Goal: Complete application form: Complete application form

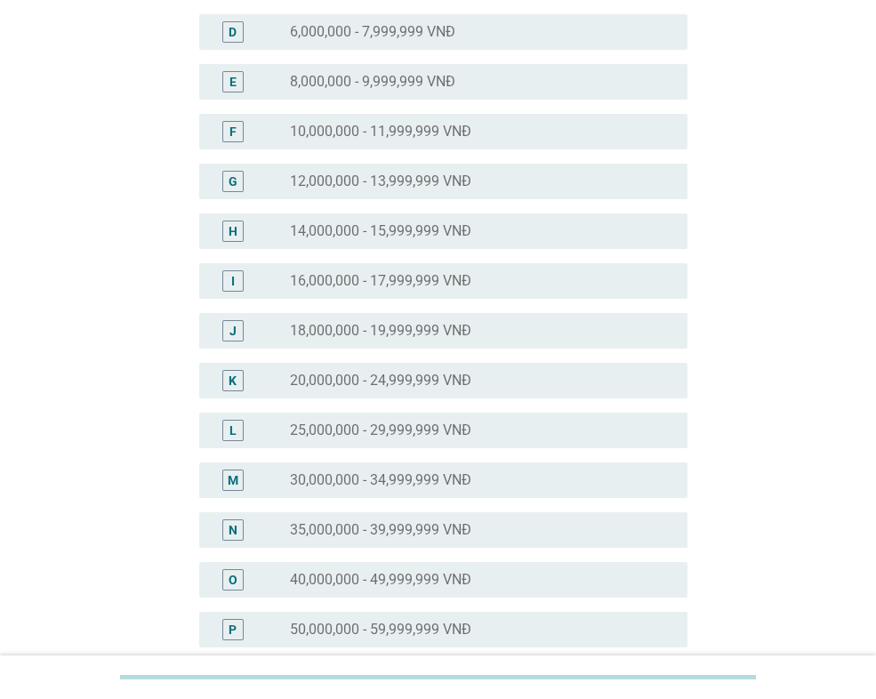
scroll to position [356, 0]
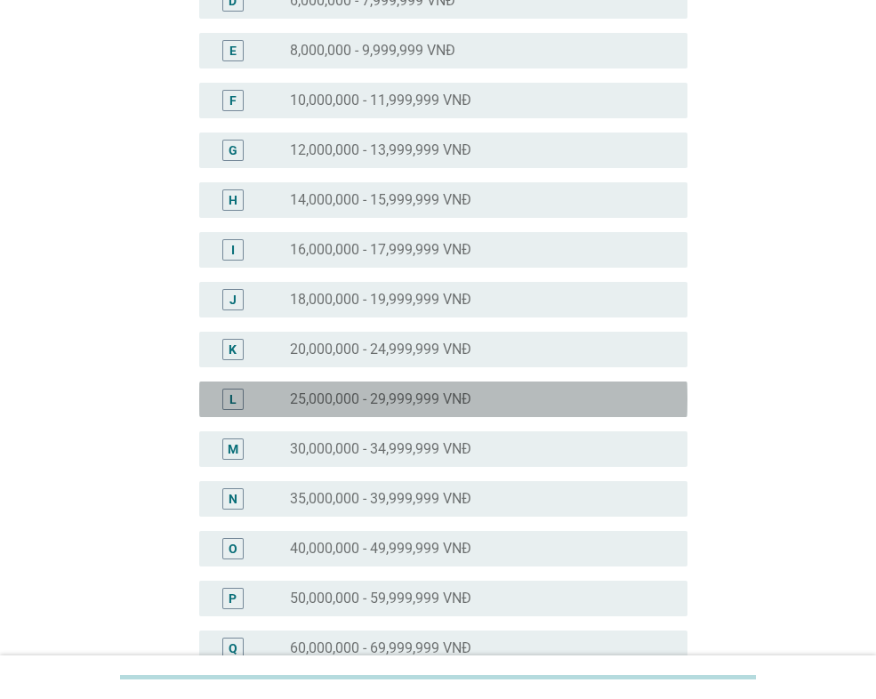
click at [439, 403] on label "25,000,000 - 29,999,999 VNĐ" at bounding box center [380, 399] width 181 height 18
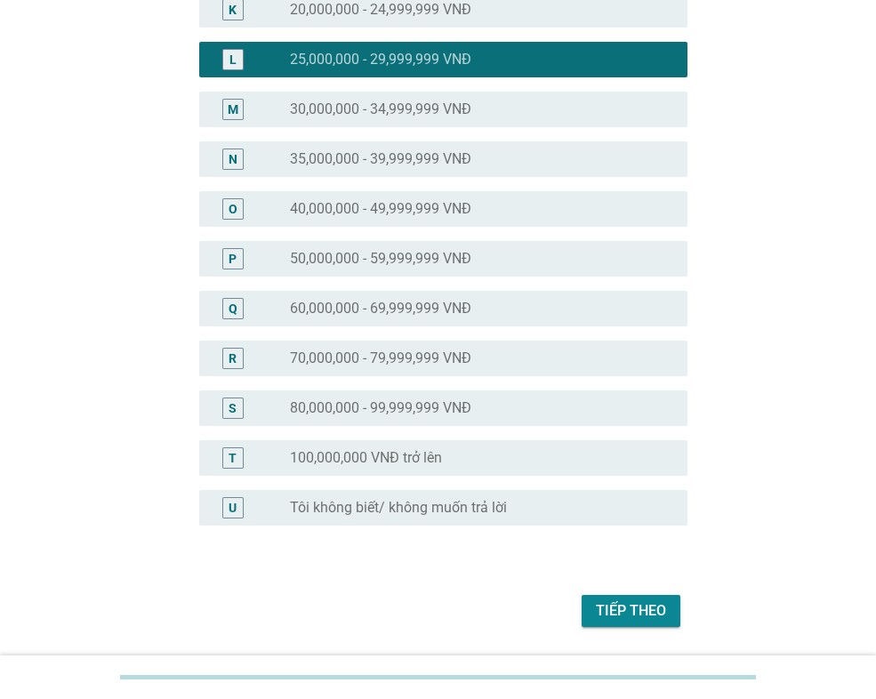
scroll to position [751, 0]
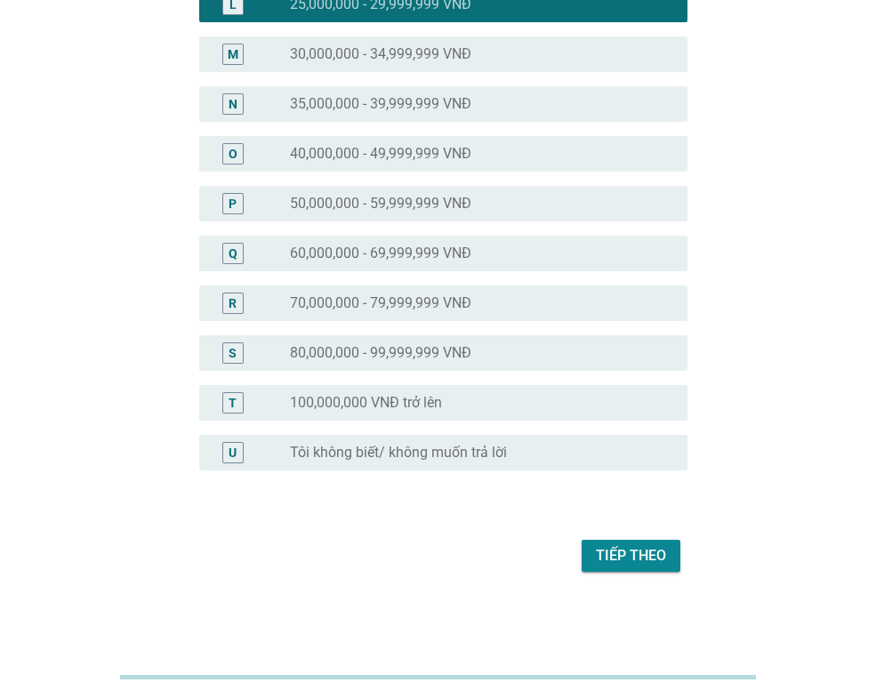
click at [636, 553] on div "Tiếp theo" at bounding box center [631, 555] width 70 height 21
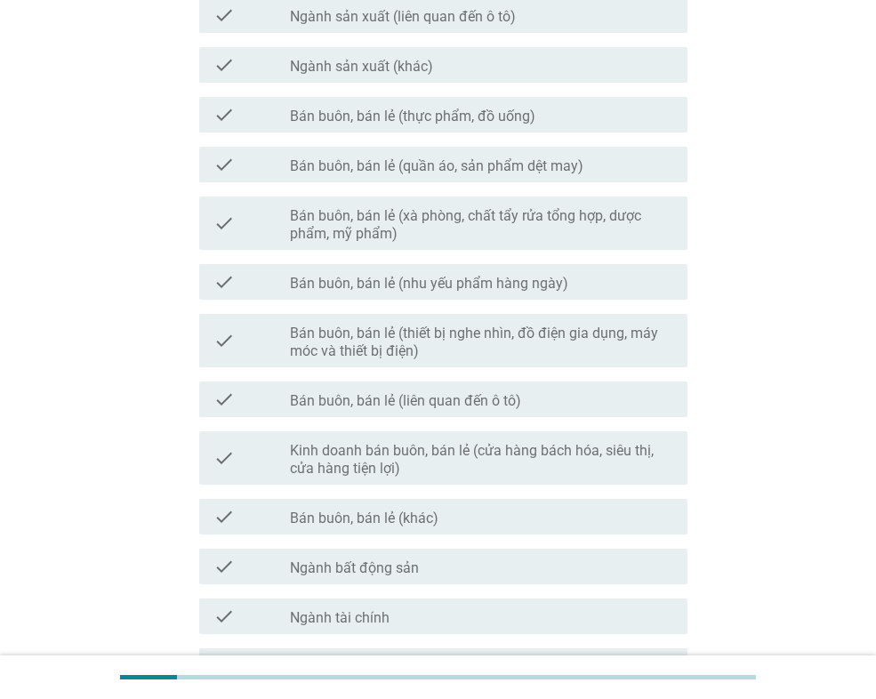
scroll to position [876, 0]
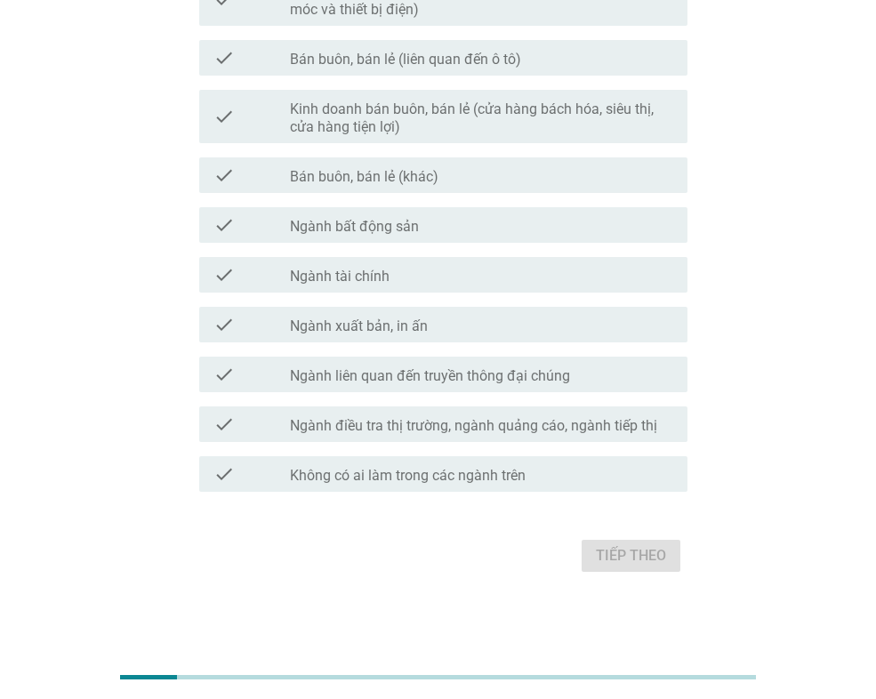
click at [530, 479] on div "check_box_outline_blank Không có ai làm trong các ngành trên" at bounding box center [481, 473] width 383 height 21
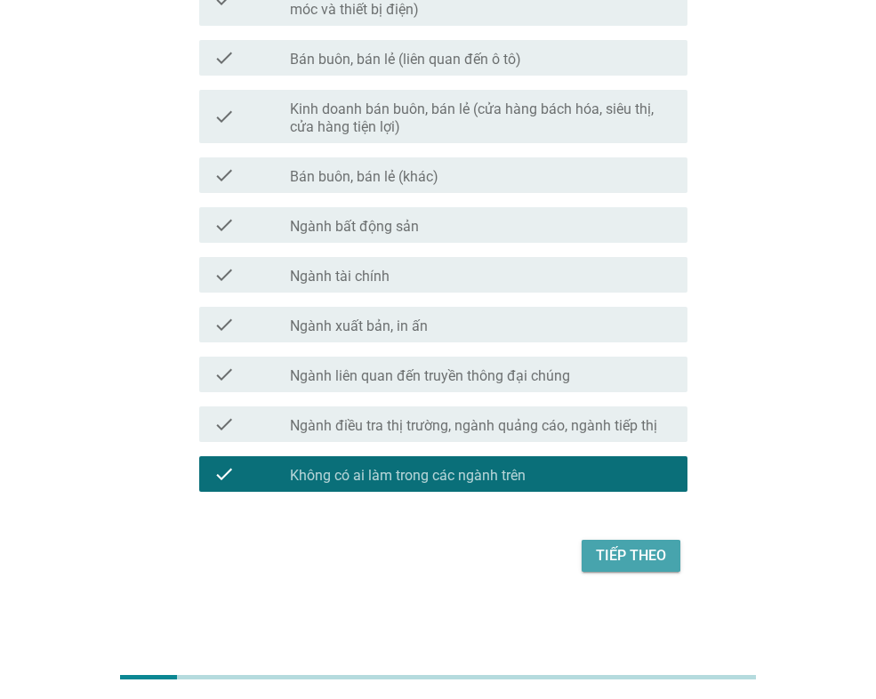
click at [616, 557] on div "Tiếp theo" at bounding box center [631, 555] width 70 height 21
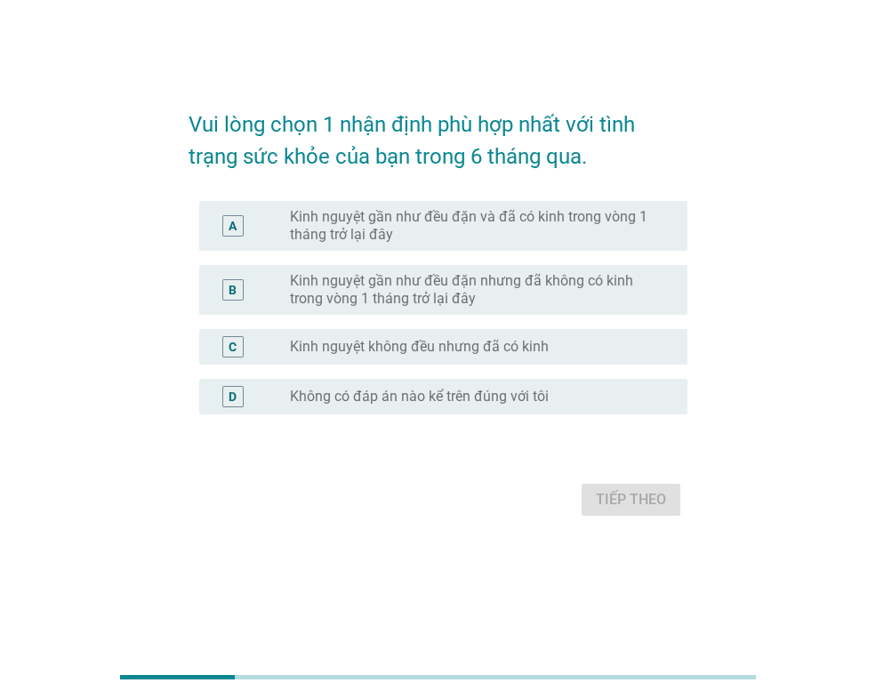
scroll to position [0, 0]
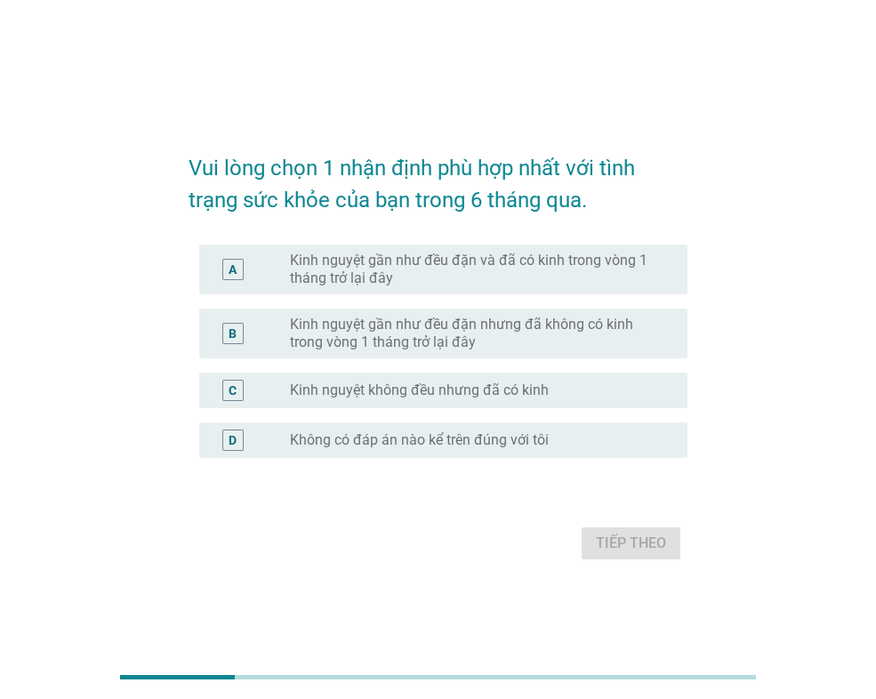
click at [548, 254] on label "Kinh nguyệt gần như đều đặn và đã có kinh trong vòng 1 tháng trở lại đây" at bounding box center [474, 270] width 369 height 36
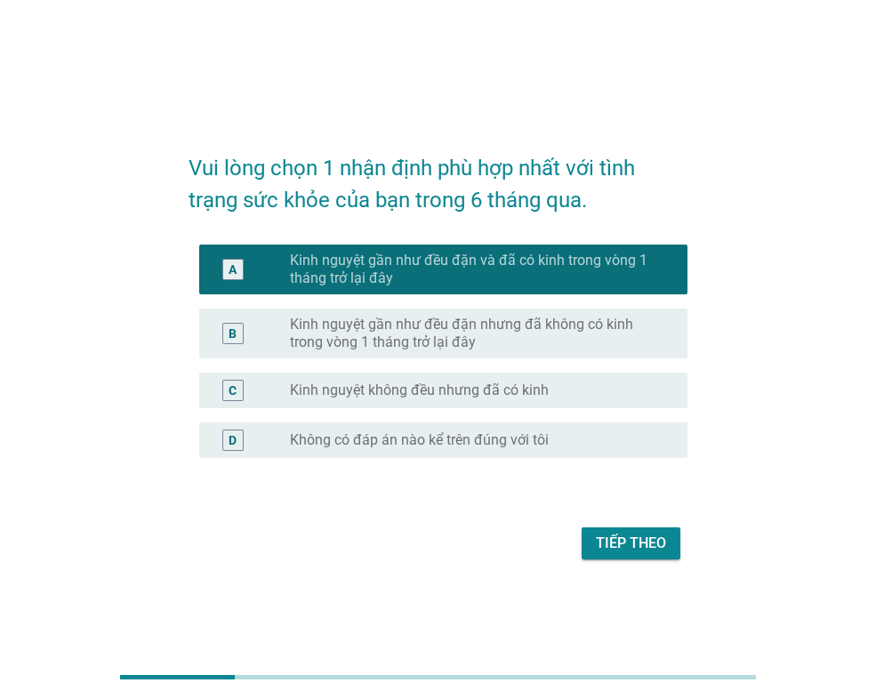
click at [647, 543] on div "Tiếp theo" at bounding box center [631, 543] width 70 height 21
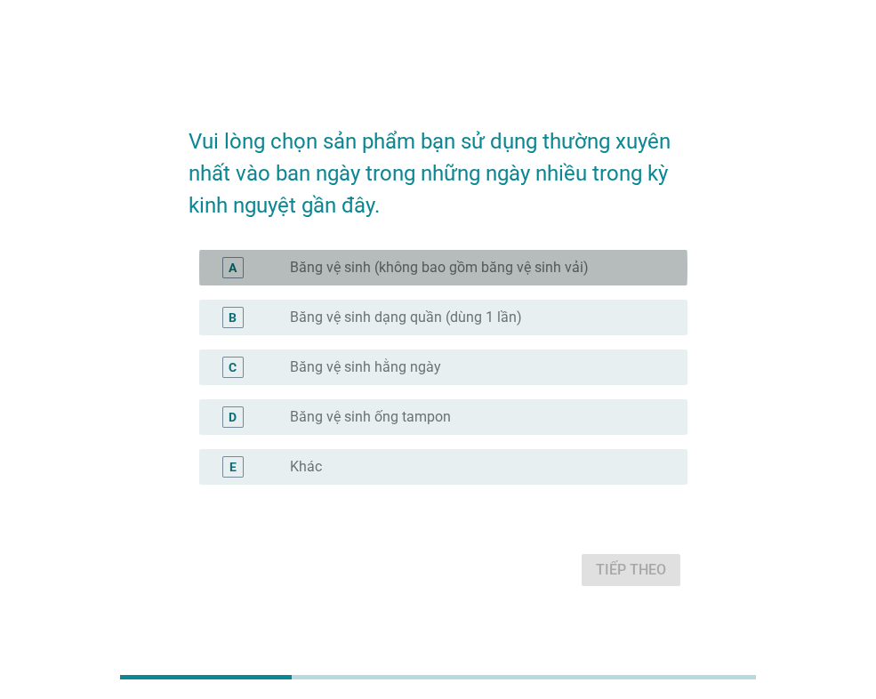
click at [590, 269] on div "radio_button_unchecked Băng vệ sinh (không bao gồm băng vệ sinh vải)" at bounding box center [474, 268] width 369 height 18
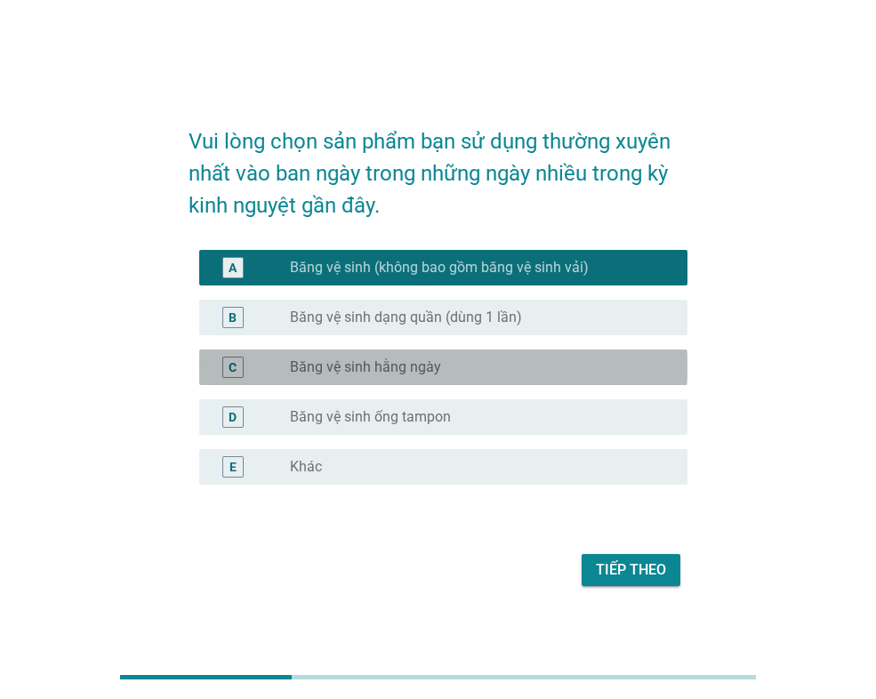
click at [566, 376] on div "radio_button_unchecked Băng vệ sinh hằng ngày" at bounding box center [481, 367] width 383 height 21
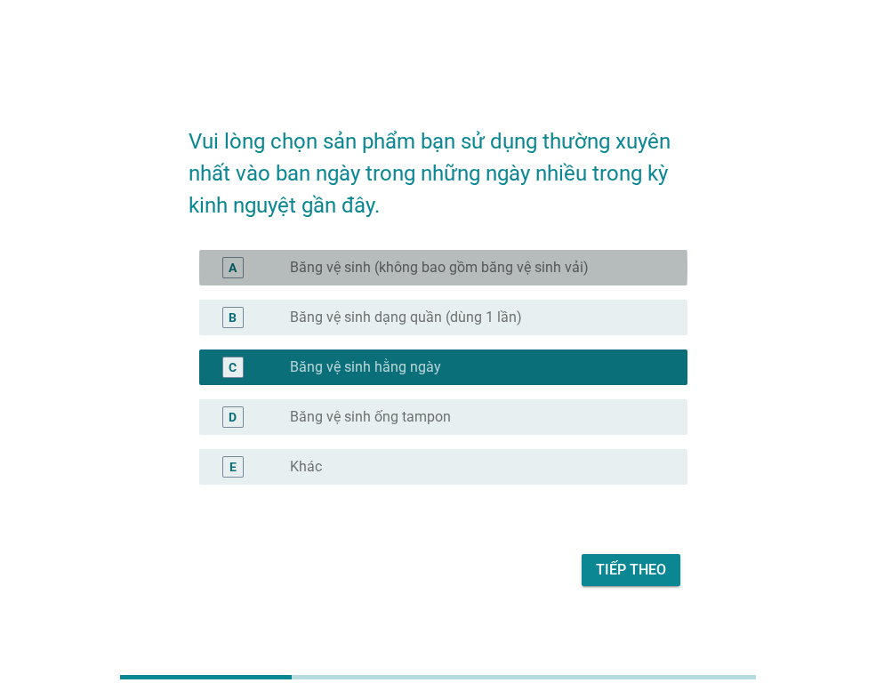
click at [544, 275] on label "Băng vệ sinh (không bao gồm băng vệ sinh vải)" at bounding box center [439, 268] width 299 height 18
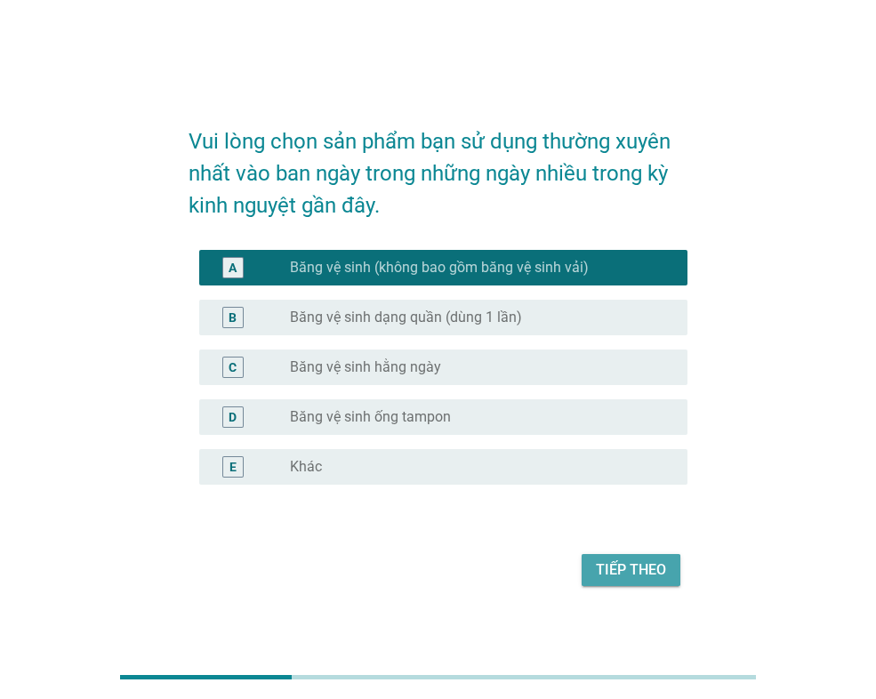
click at [665, 567] on div "Tiếp theo" at bounding box center [631, 569] width 70 height 21
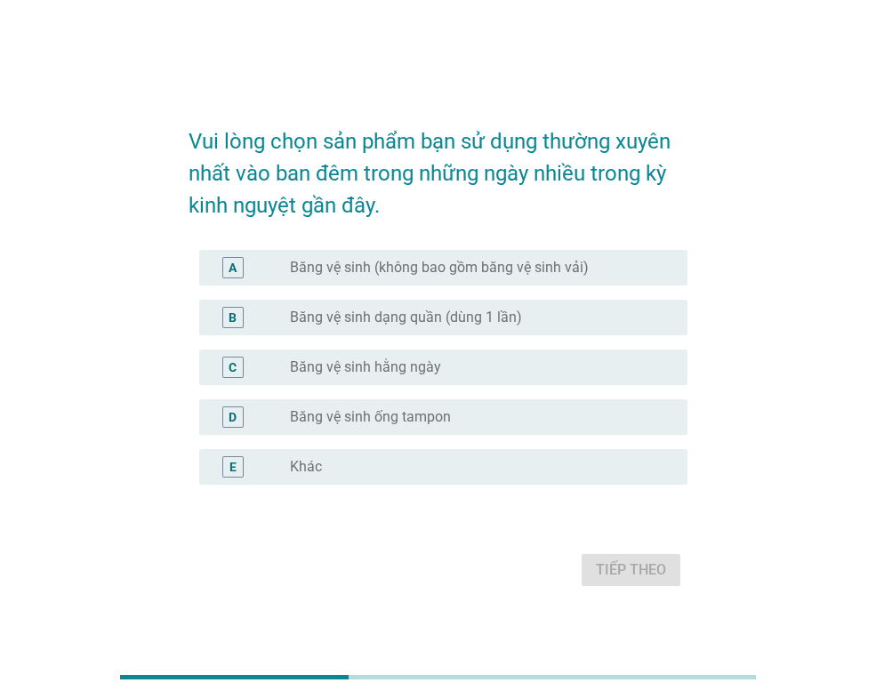
click at [428, 266] on label "Băng vệ sinh (không bao gồm băng vệ sinh vải)" at bounding box center [439, 268] width 299 height 18
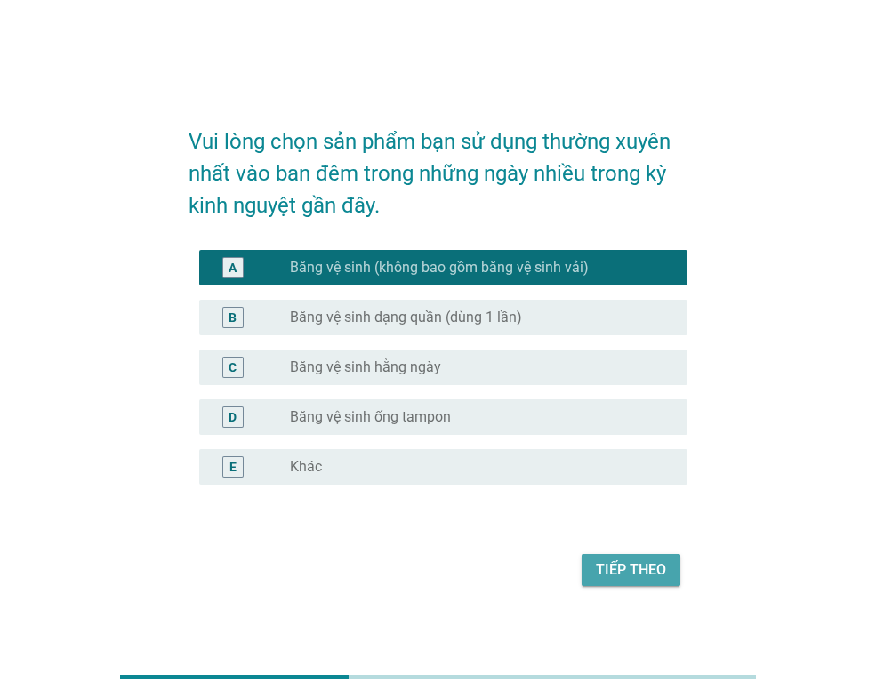
click at [620, 580] on div "Tiếp theo" at bounding box center [631, 569] width 70 height 21
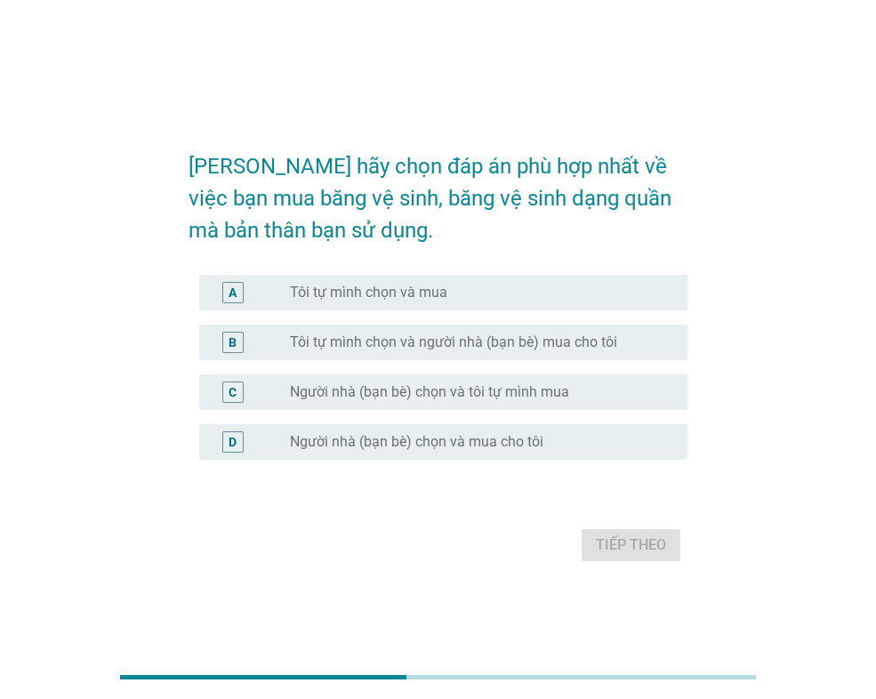
click at [635, 308] on div "A radio_button_unchecked Tôi tự mình chọn và mua" at bounding box center [443, 293] width 488 height 36
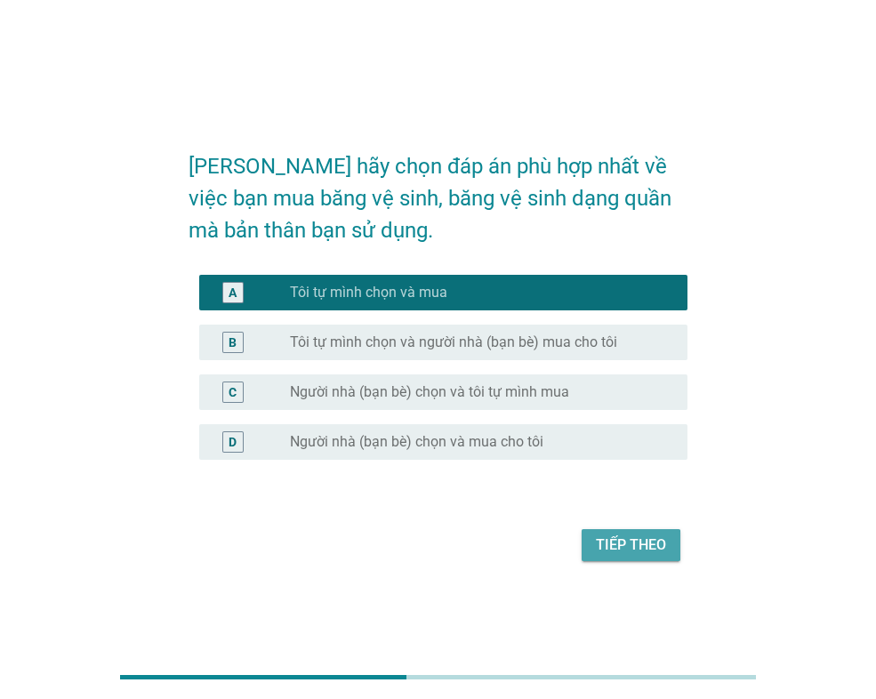
click at [633, 543] on div "Tiếp theo" at bounding box center [631, 544] width 70 height 21
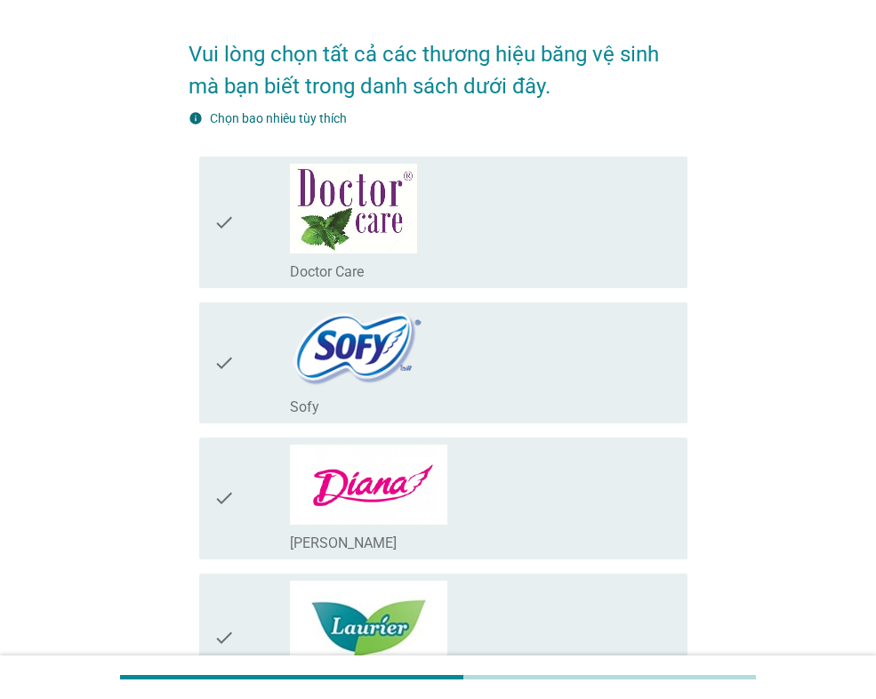
scroll to position [89, 0]
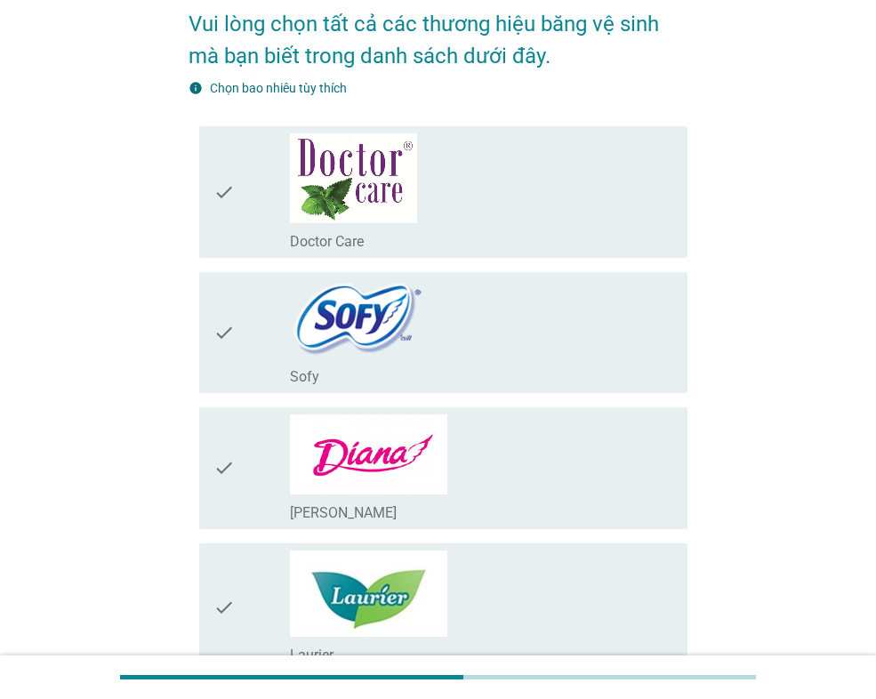
click at [565, 342] on div "check_box_outline_blank Sofy" at bounding box center [481, 332] width 383 height 107
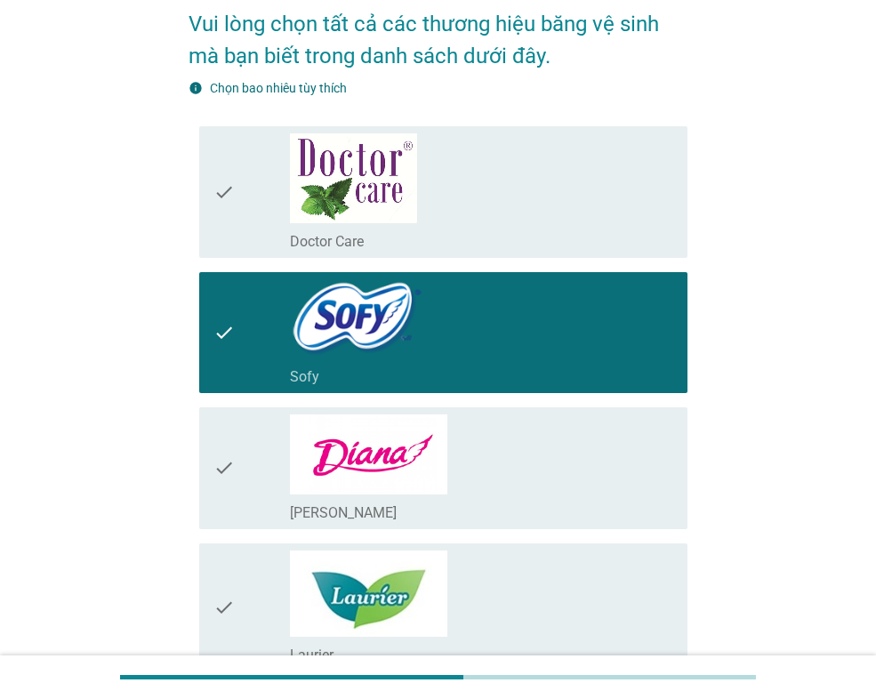
click at [525, 465] on div "check_box_outline_blank [PERSON_NAME]" at bounding box center [481, 468] width 383 height 108
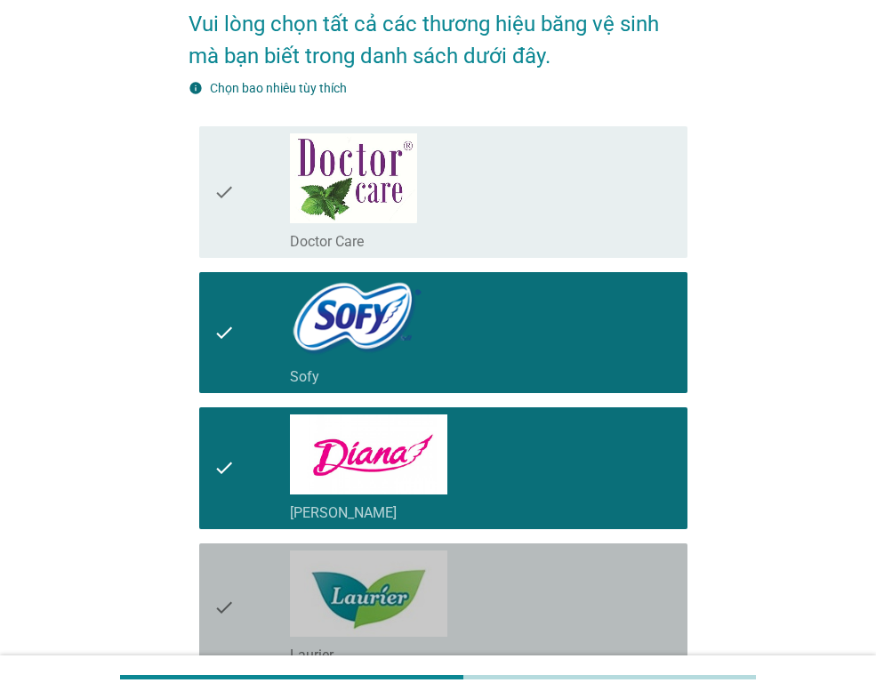
click at [506, 581] on div "check_box_outline_blank Laurier" at bounding box center [481, 607] width 383 height 114
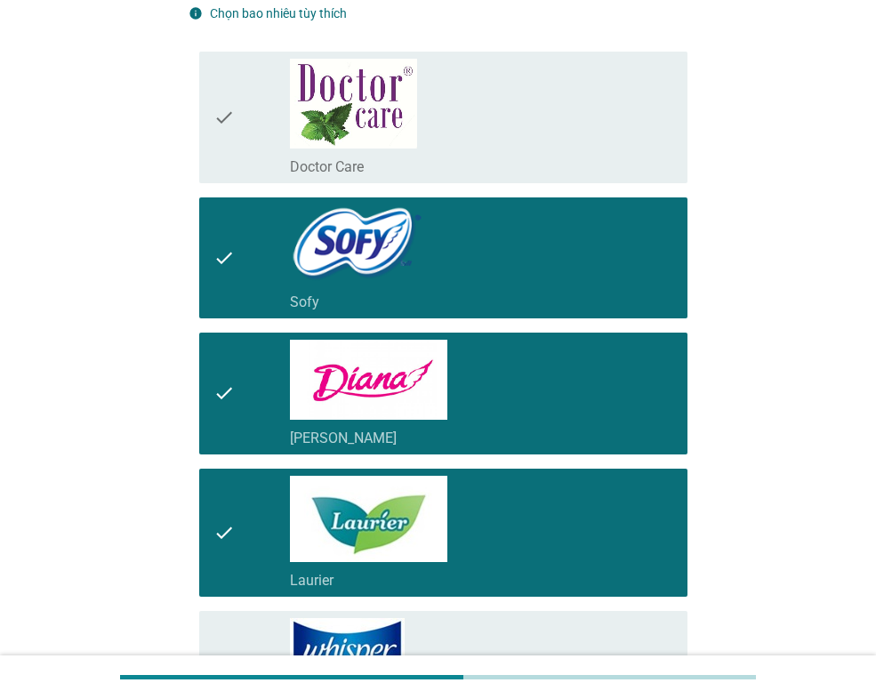
scroll to position [356, 0]
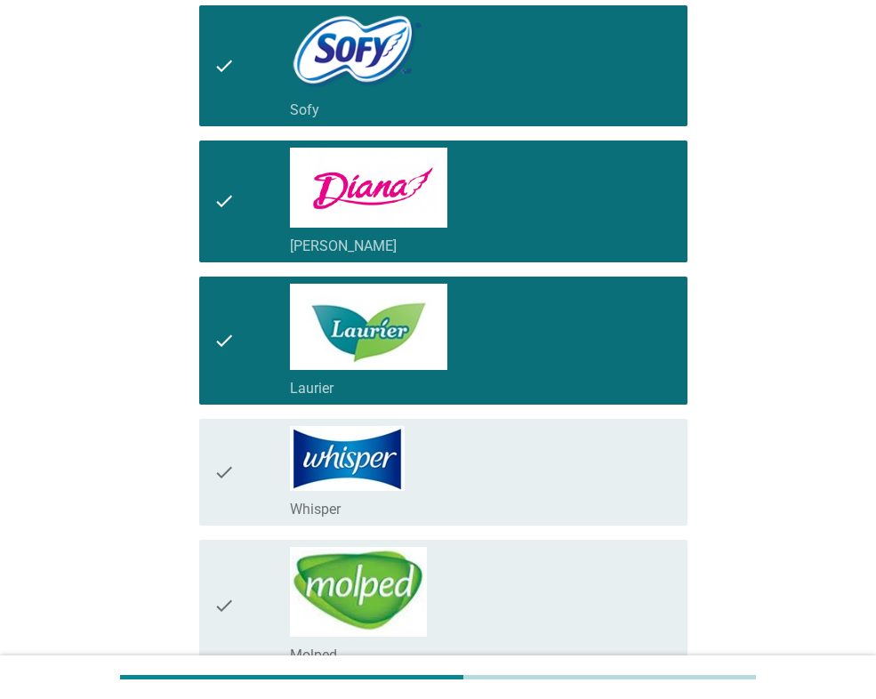
click at [502, 479] on div "check_box_outline_blank Whisper" at bounding box center [481, 472] width 383 height 92
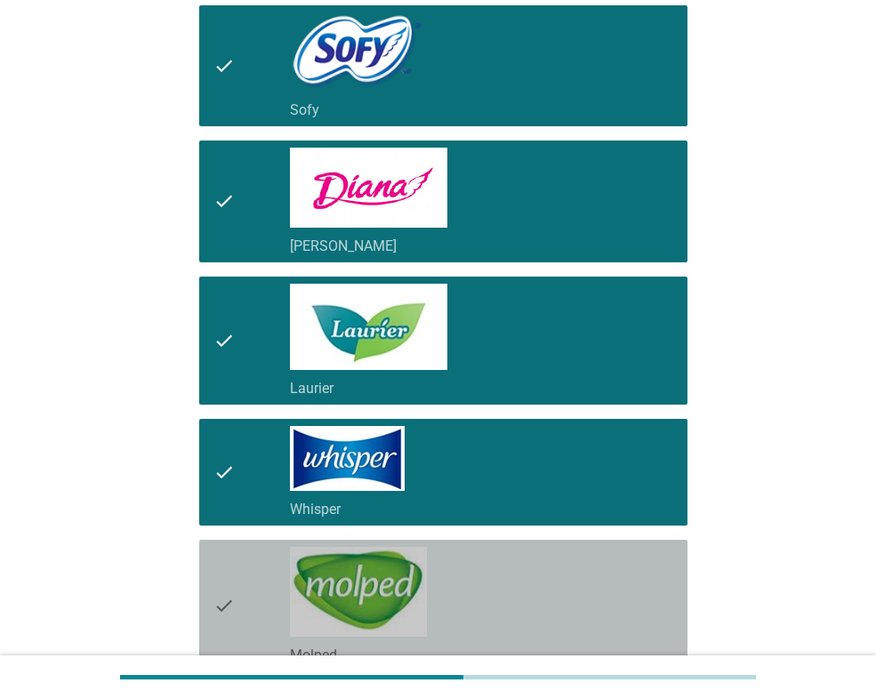
click at [473, 573] on div "check_box_outline_blank Molped" at bounding box center [481, 605] width 383 height 117
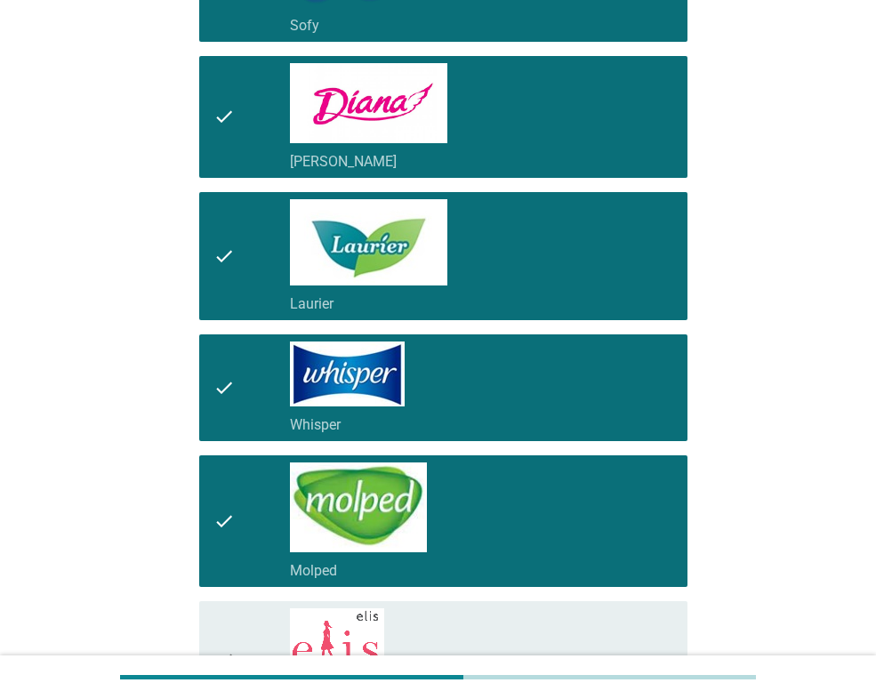
scroll to position [711, 0]
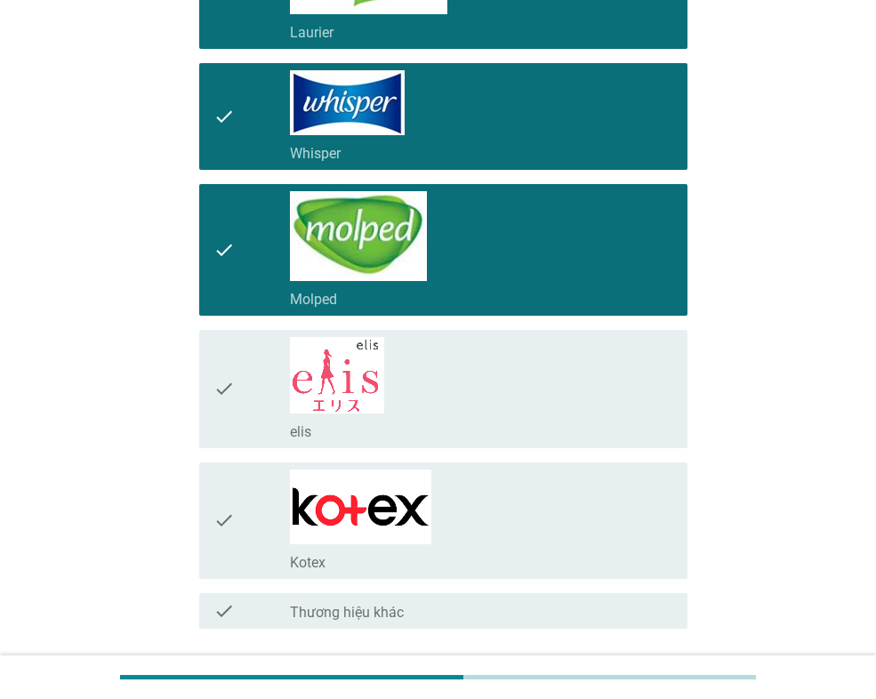
click at [447, 494] on div "check_box_outline_blank Kotex" at bounding box center [481, 521] width 383 height 102
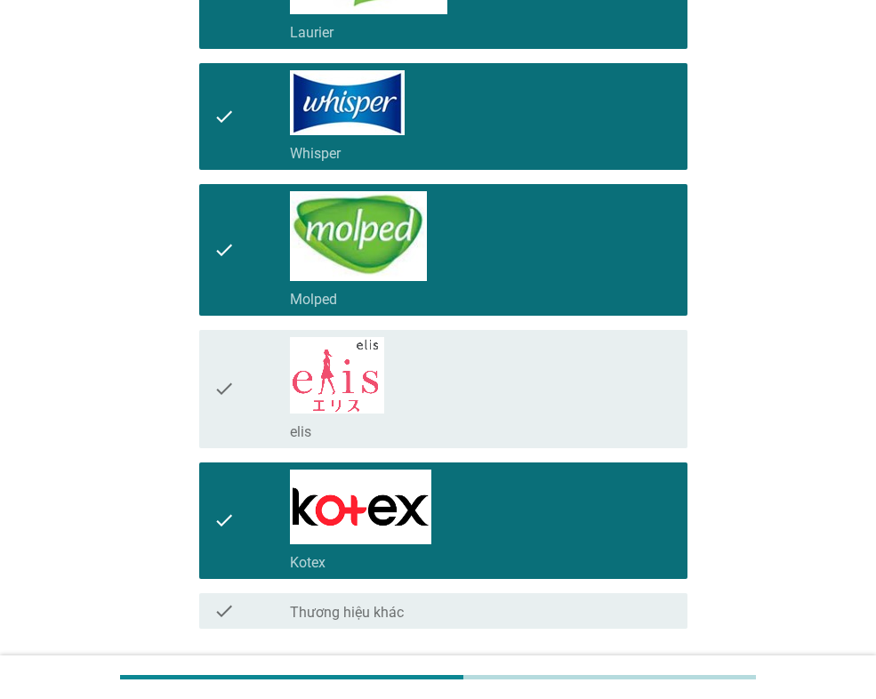
scroll to position [848, 0]
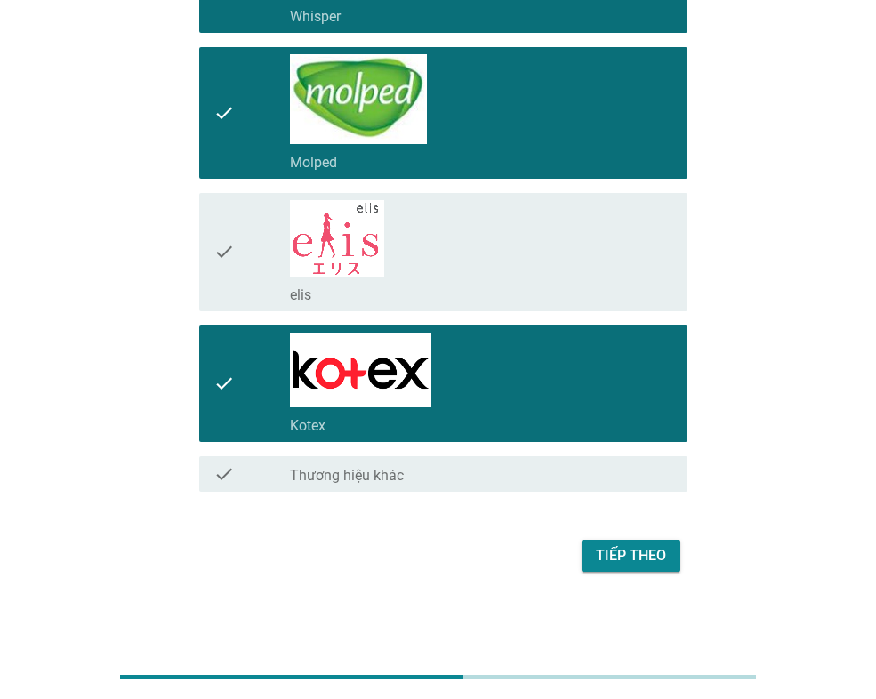
click at [623, 555] on div "Tiếp theo" at bounding box center [631, 555] width 70 height 21
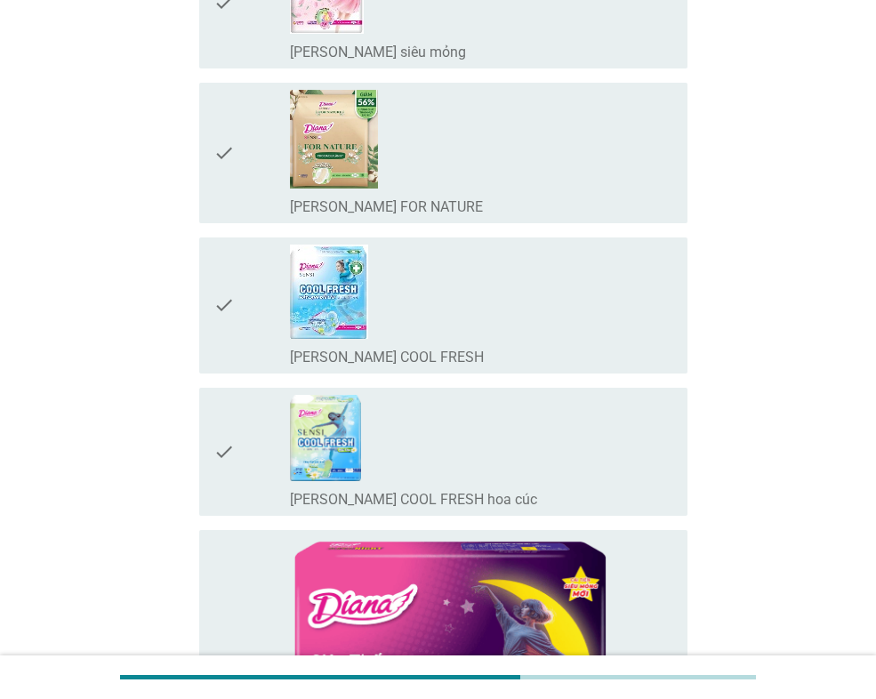
scroll to position [0, 0]
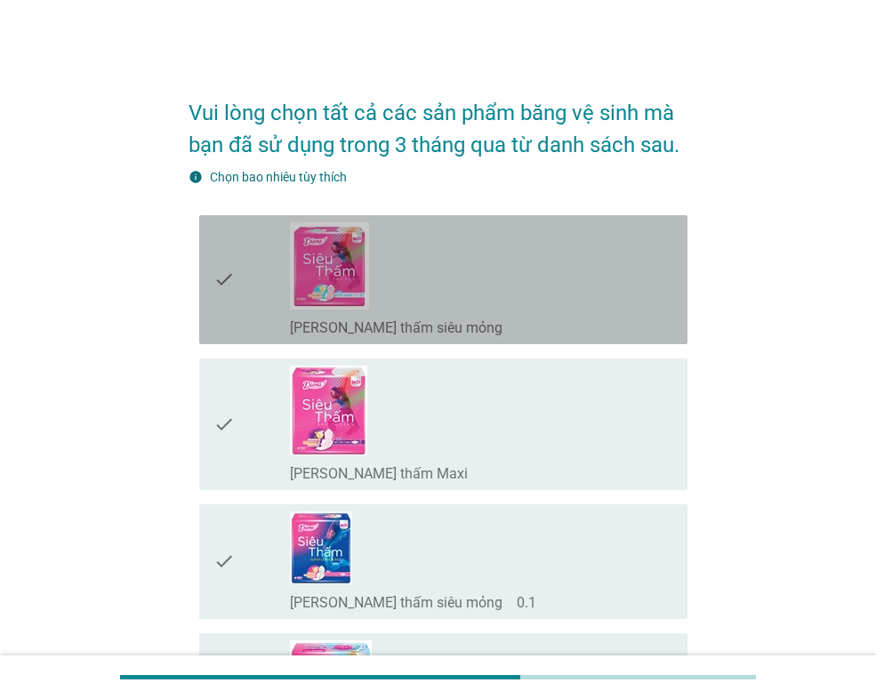
click at [559, 263] on div "check_box_outline_blank [PERSON_NAME] thấm siêu mỏng" at bounding box center [481, 279] width 383 height 115
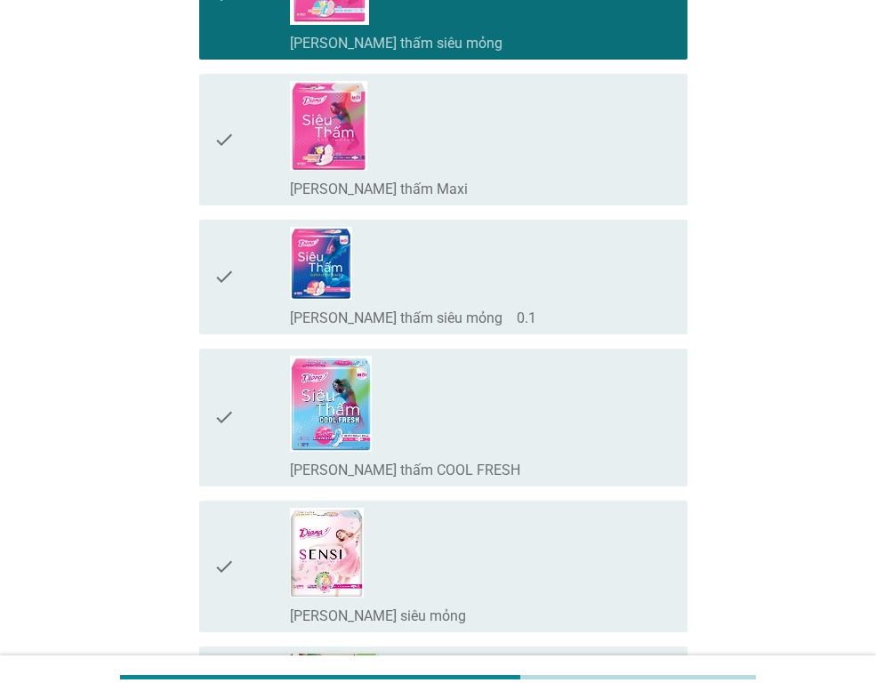
scroll to position [356, 0]
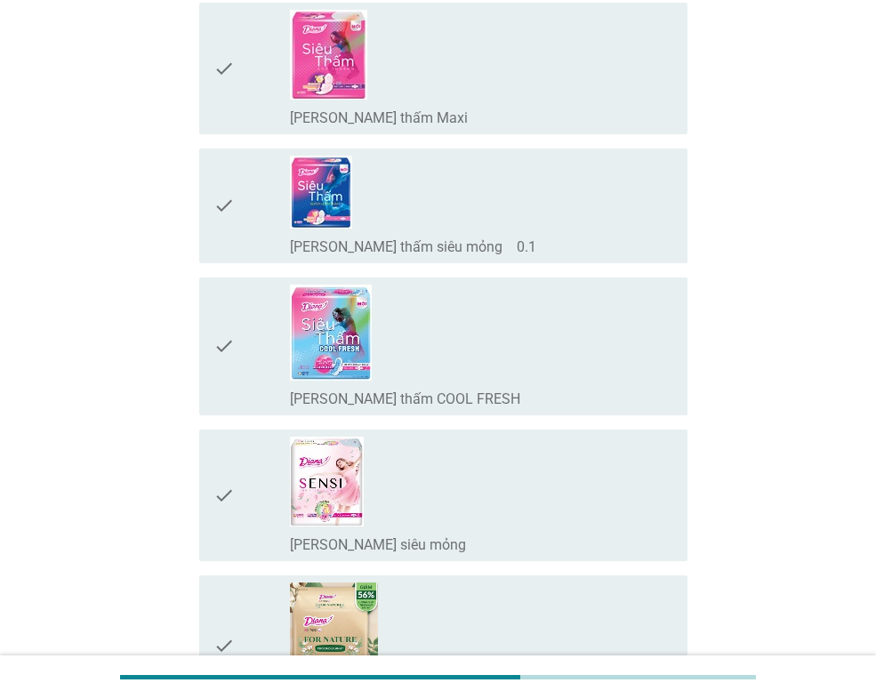
click at [519, 368] on div "check_box_outline_blank [PERSON_NAME] thấm COOL FRESH" at bounding box center [481, 347] width 383 height 124
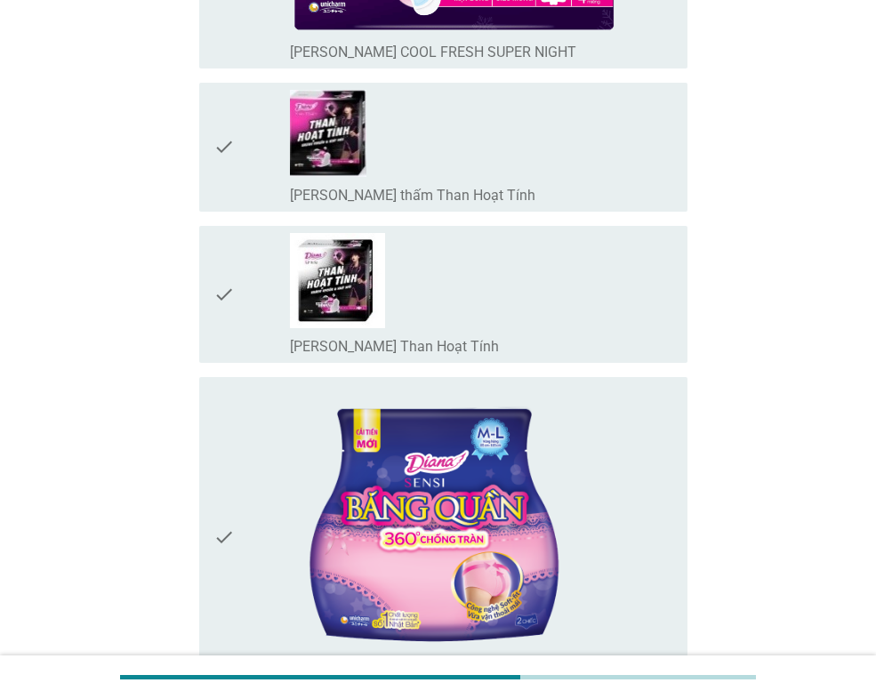
scroll to position [2312, 0]
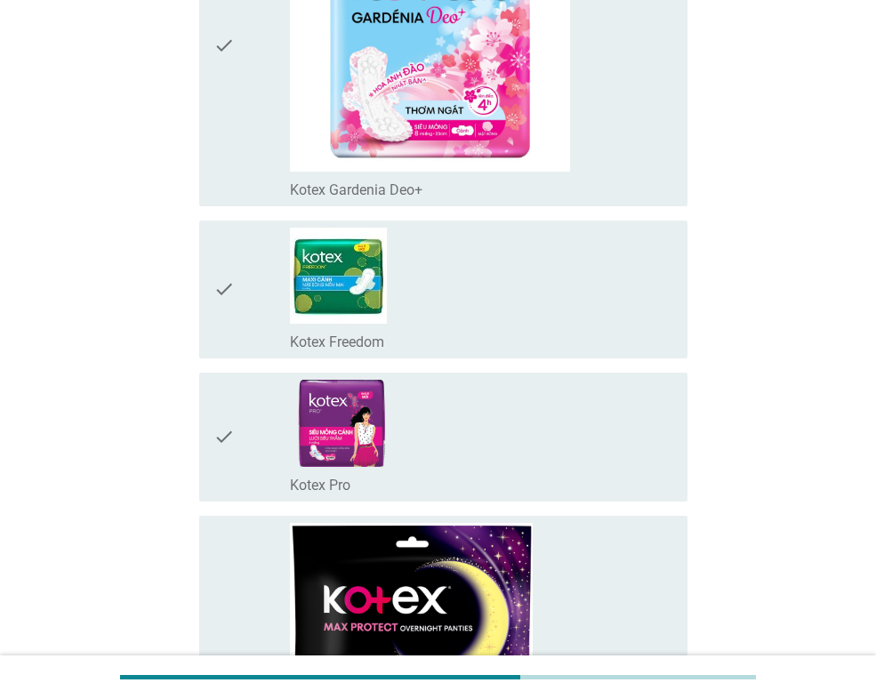
click at [500, 254] on div "check_box_outline_blank Kotex Freedom" at bounding box center [481, 290] width 383 height 124
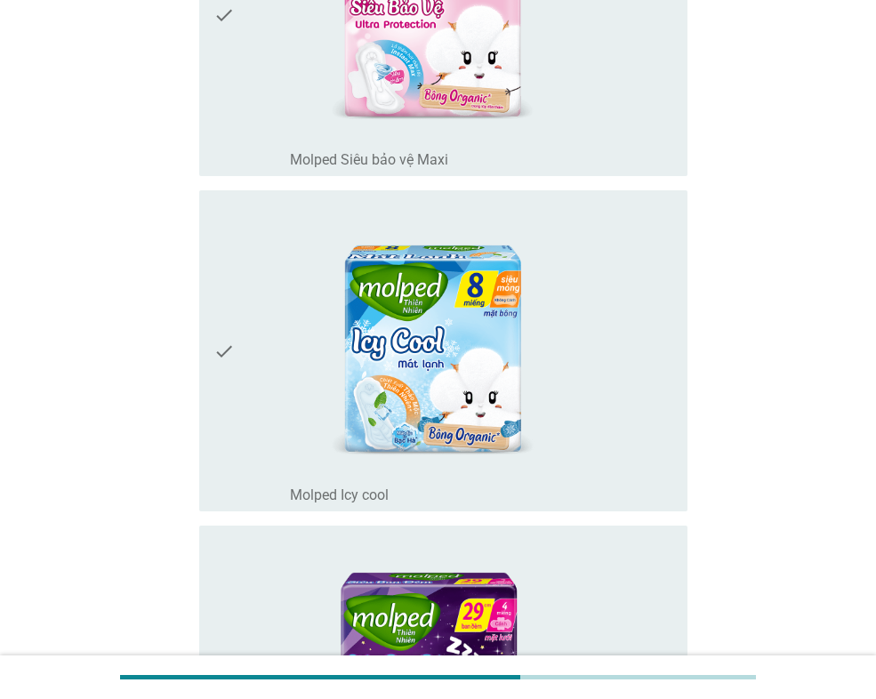
scroll to position [13518, 0]
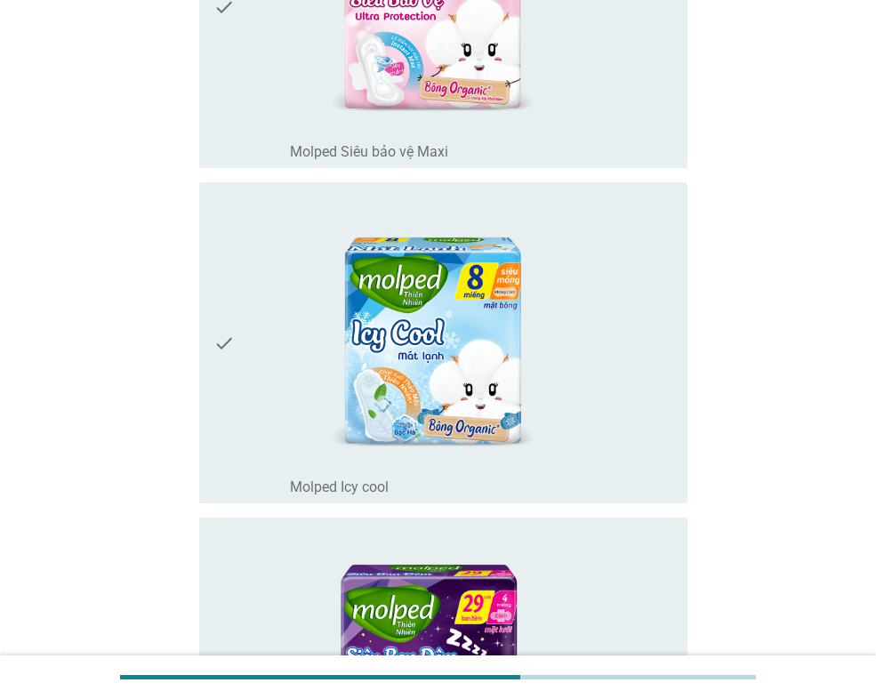
click at [467, 364] on img at bounding box center [429, 328] width 279 height 279
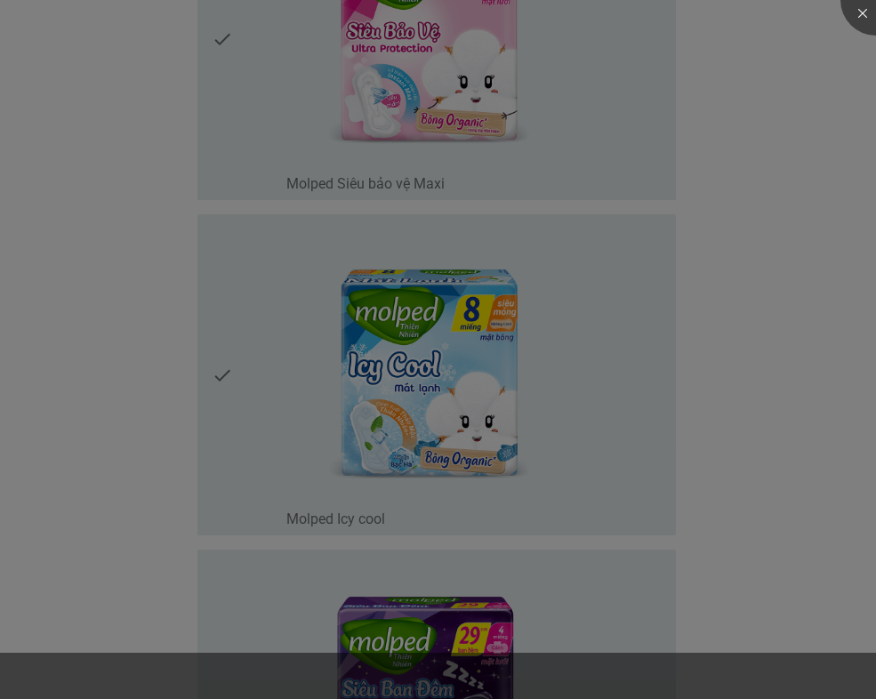
scroll to position [0, 0]
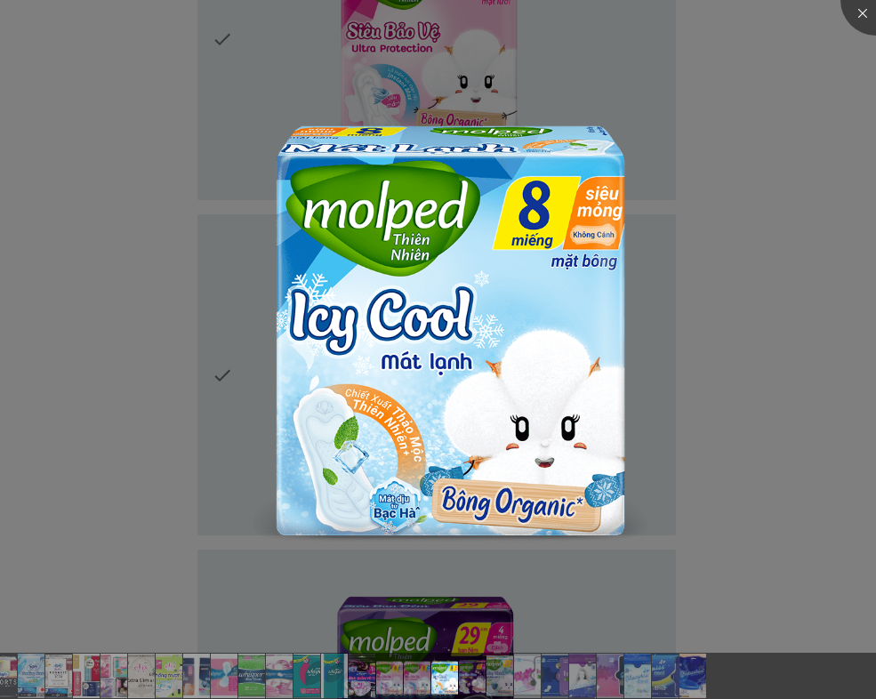
click at [728, 324] on div at bounding box center [438, 349] width 876 height 699
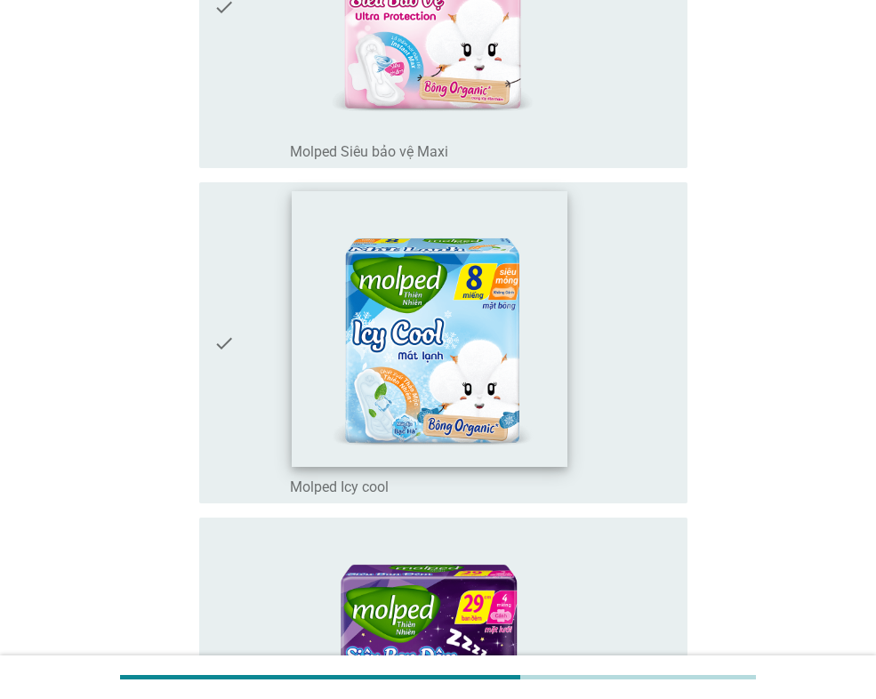
click at [559, 398] on img at bounding box center [430, 329] width 277 height 277
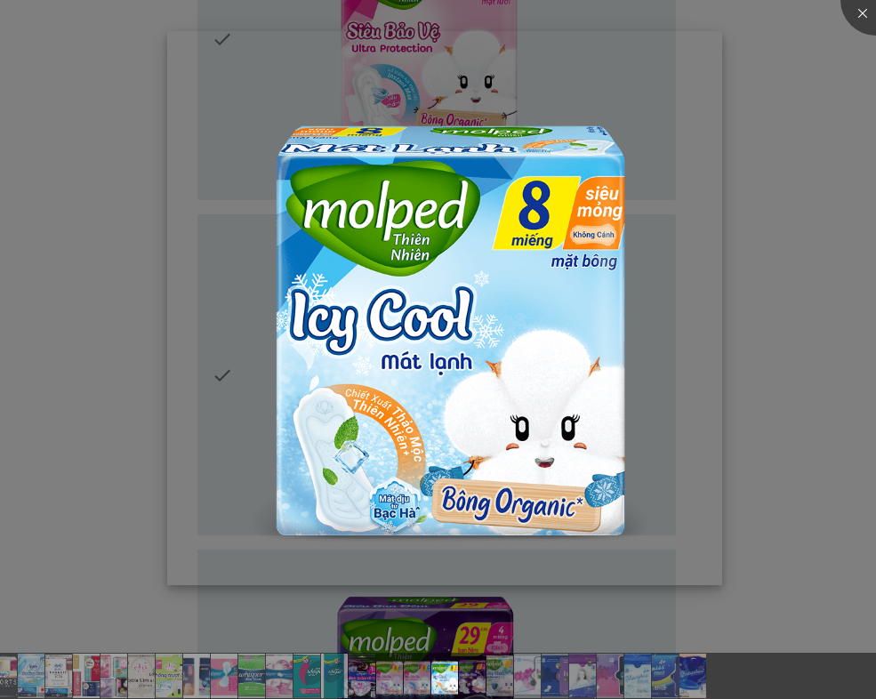
scroll to position [0, 1025]
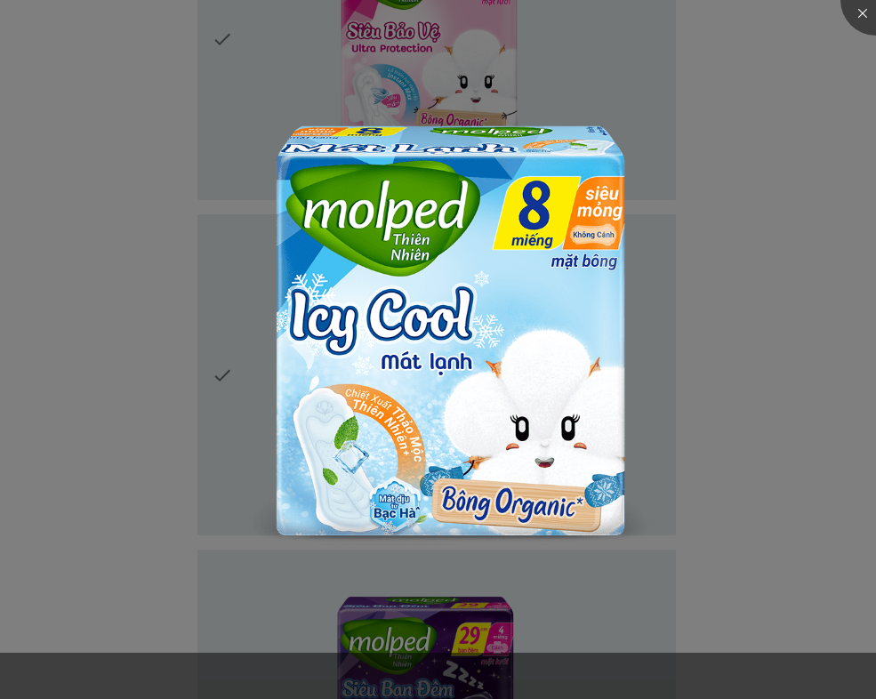
click at [761, 358] on div at bounding box center [438, 349] width 876 height 699
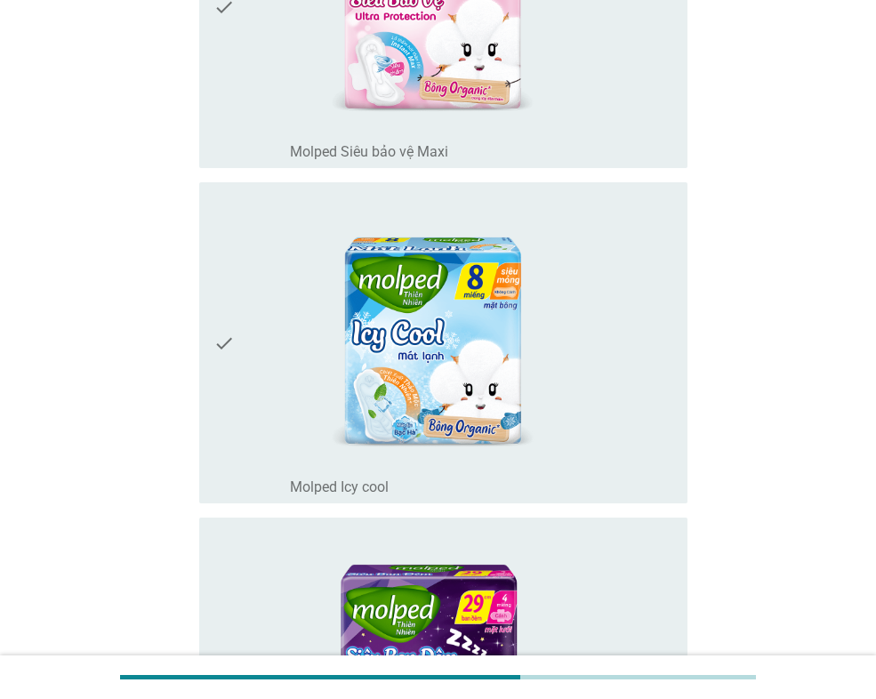
click at [327, 490] on label "Molped Icy cool" at bounding box center [339, 487] width 99 height 18
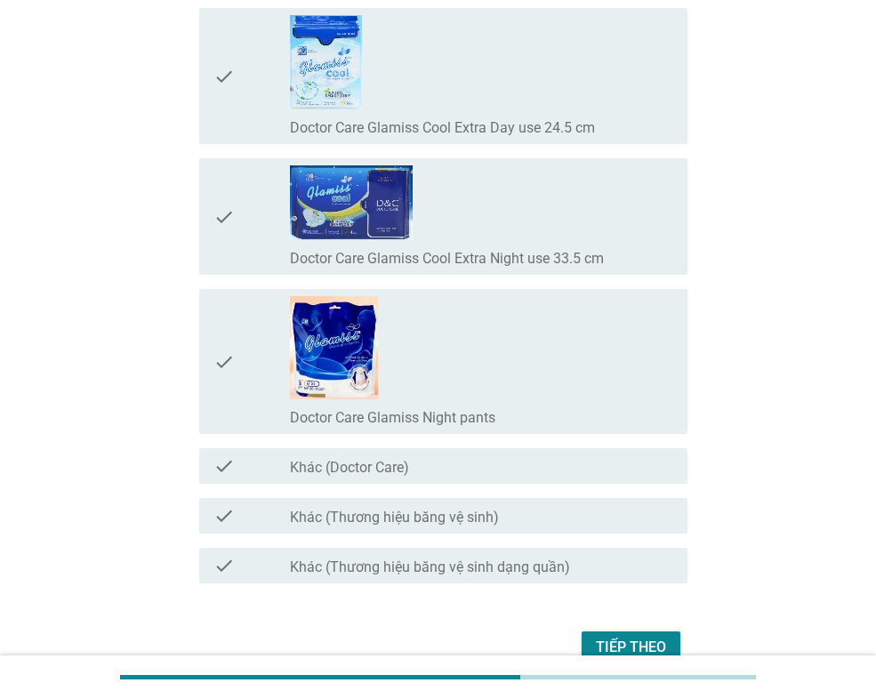
scroll to position [15401, 0]
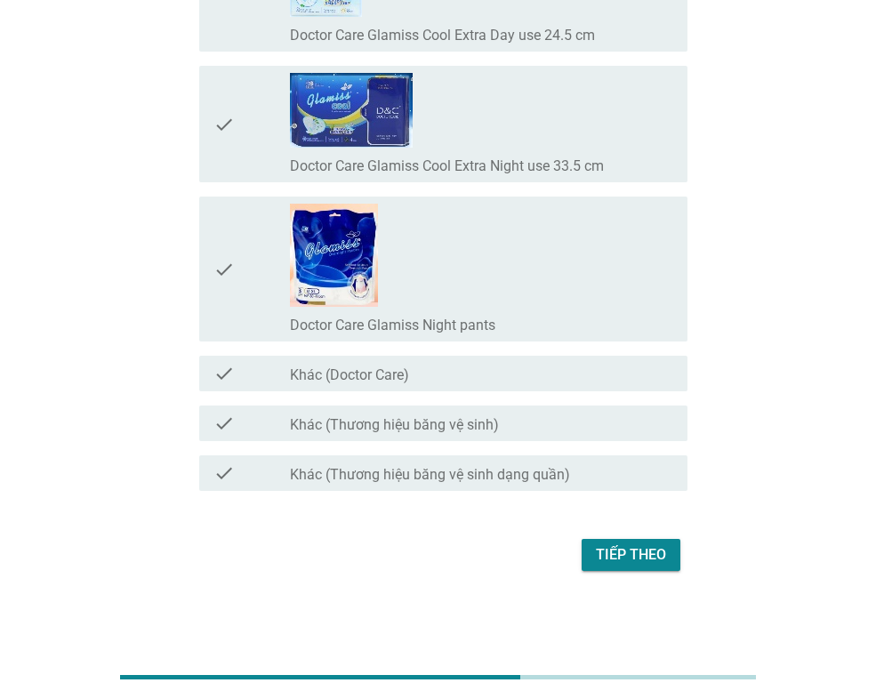
click at [605, 550] on div "Tiếp theo" at bounding box center [631, 554] width 70 height 21
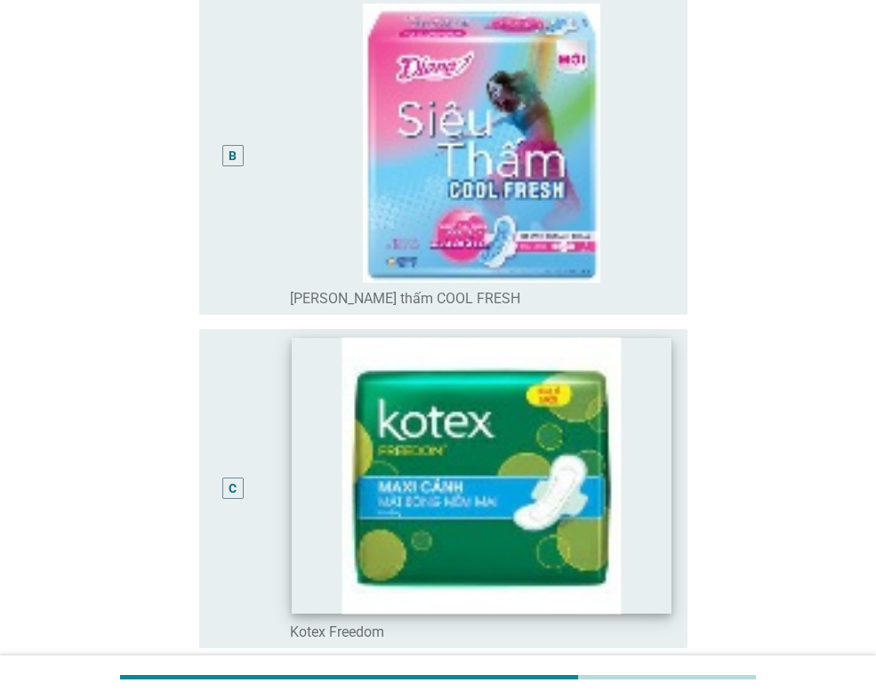
scroll to position [800, 0]
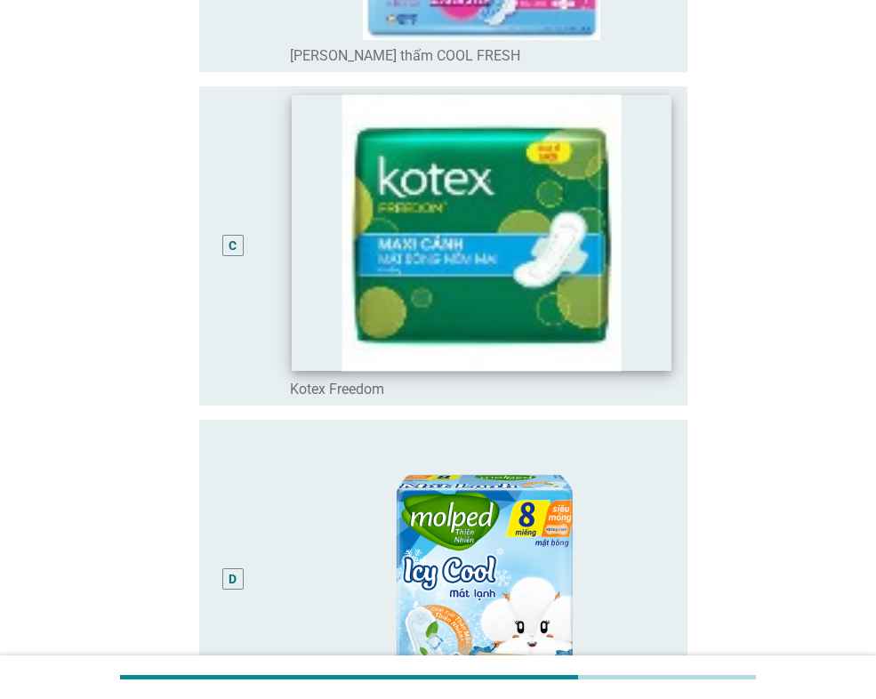
click at [592, 293] on img at bounding box center [481, 233] width 379 height 277
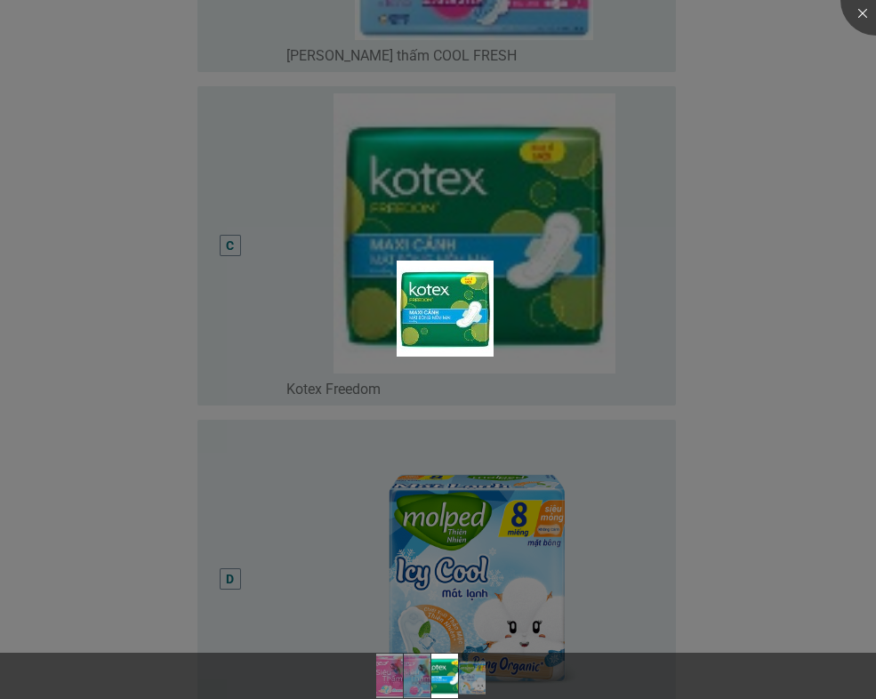
click at [764, 239] on div at bounding box center [438, 349] width 876 height 699
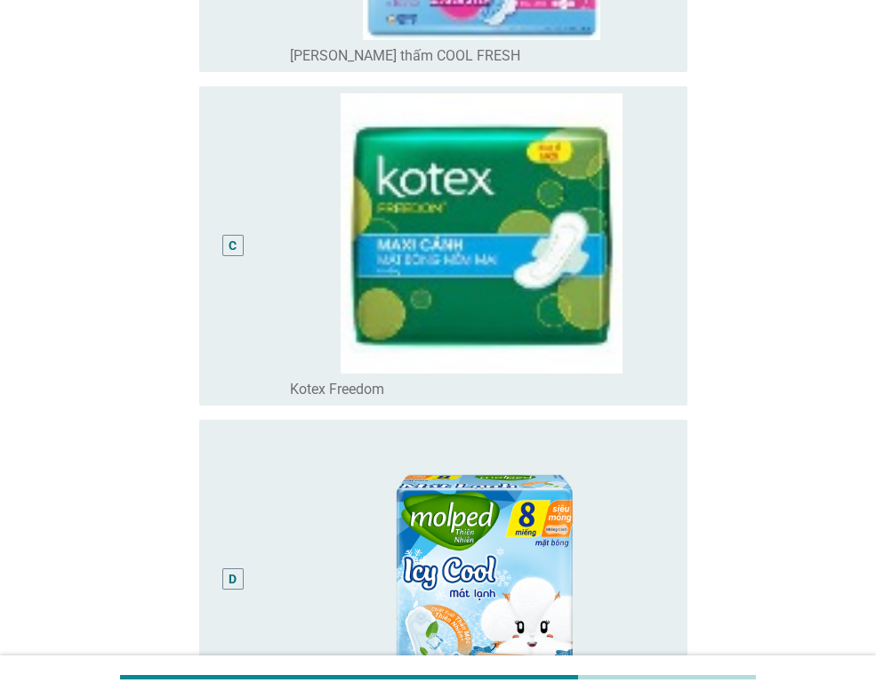
click at [317, 388] on label "Kotex Freedom" at bounding box center [337, 390] width 94 height 18
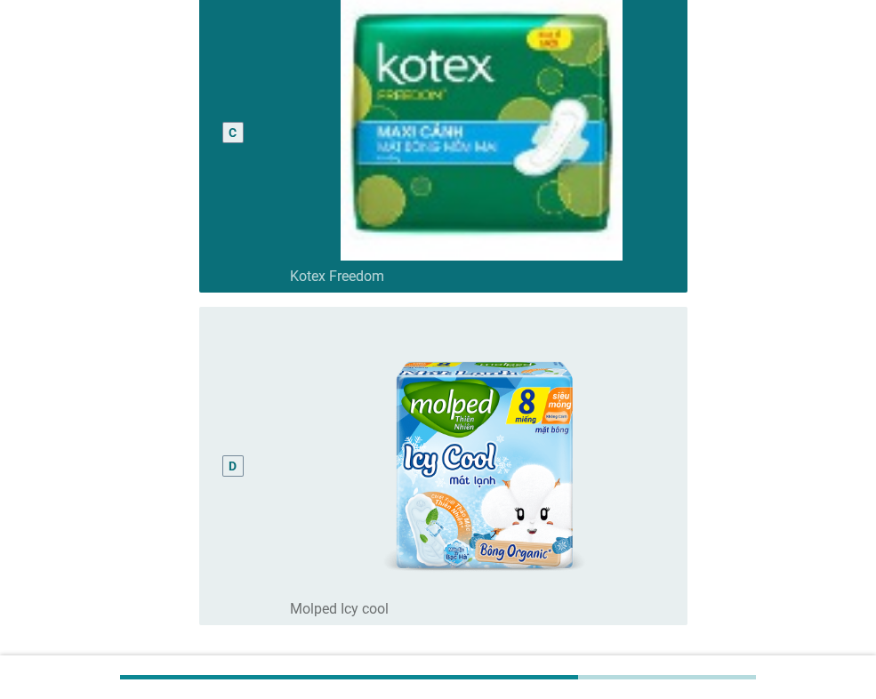
scroll to position [1069, 0]
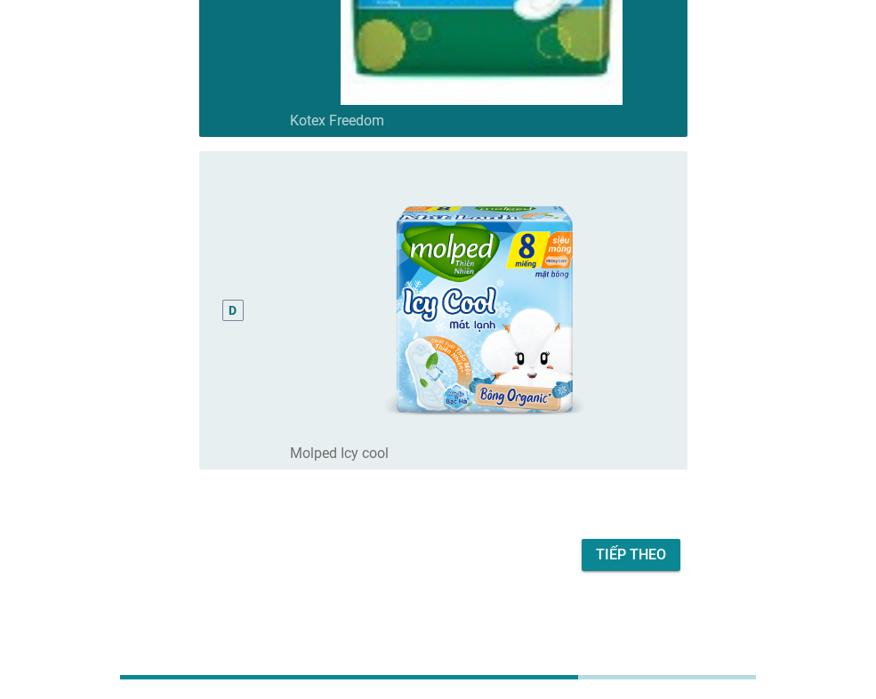
click at [368, 454] on label "Molped Icy cool" at bounding box center [339, 454] width 99 height 18
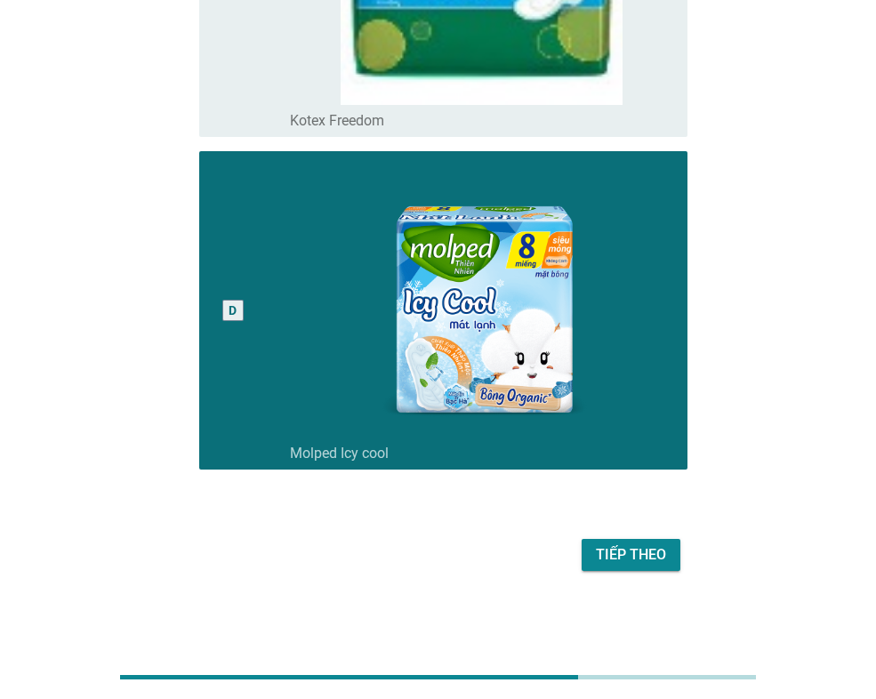
click at [358, 122] on label "Kotex Freedom" at bounding box center [337, 121] width 94 height 18
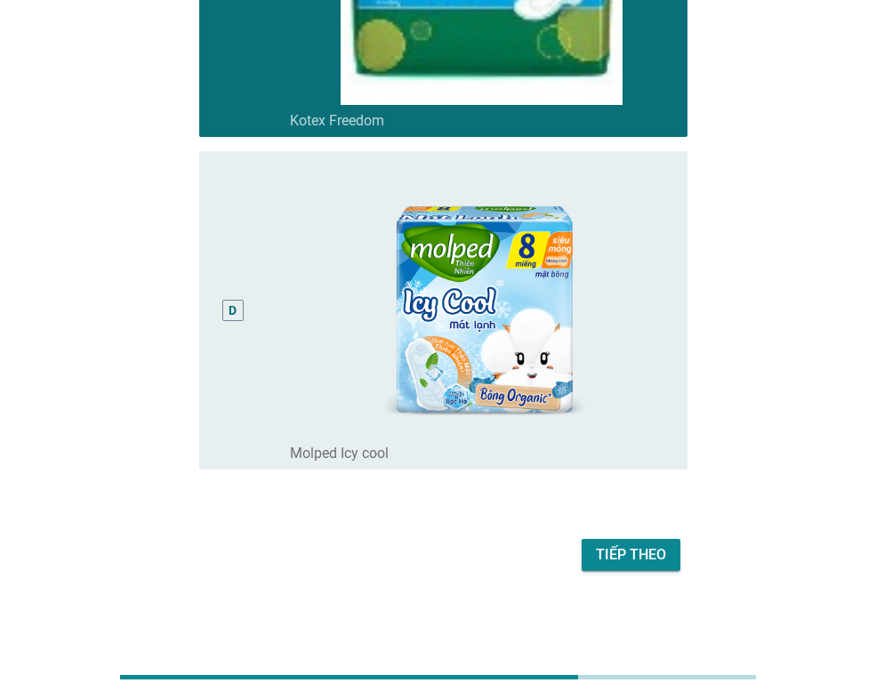
click at [649, 551] on div "Tiếp theo" at bounding box center [631, 554] width 70 height 21
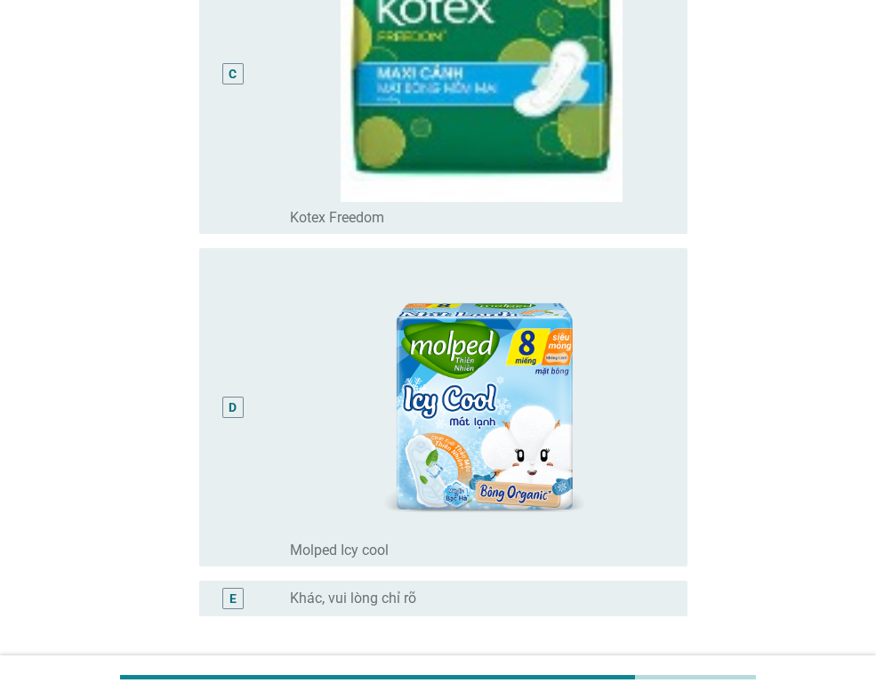
scroll to position [978, 0]
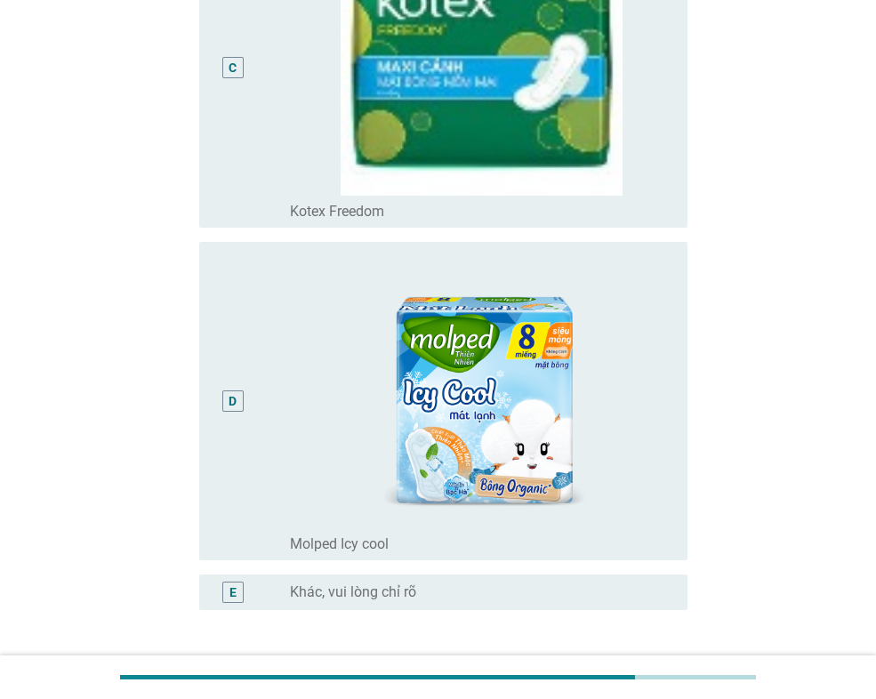
click at [358, 217] on label "Kotex Freedom" at bounding box center [337, 212] width 94 height 18
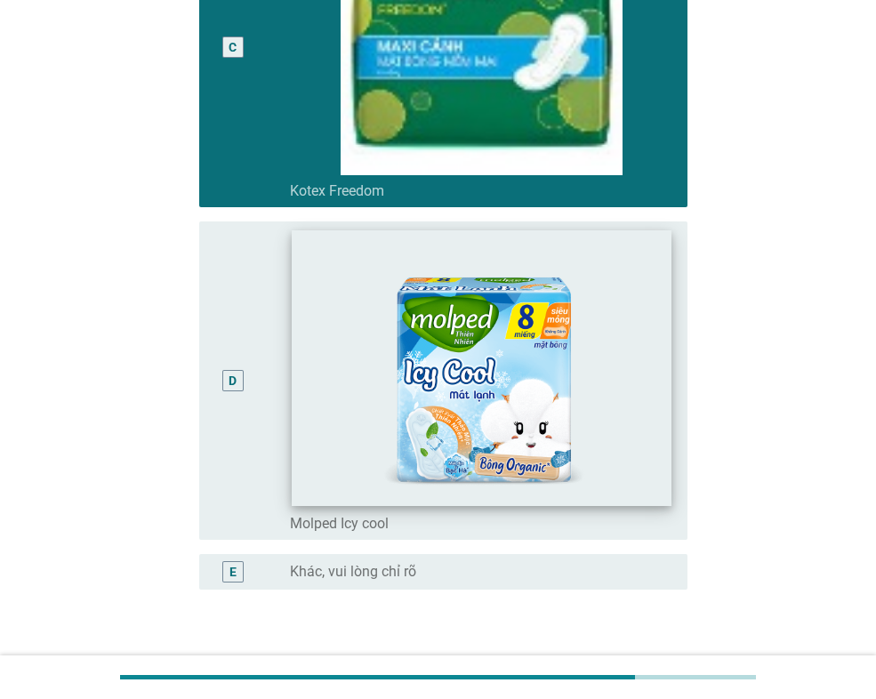
scroll to position [1119, 0]
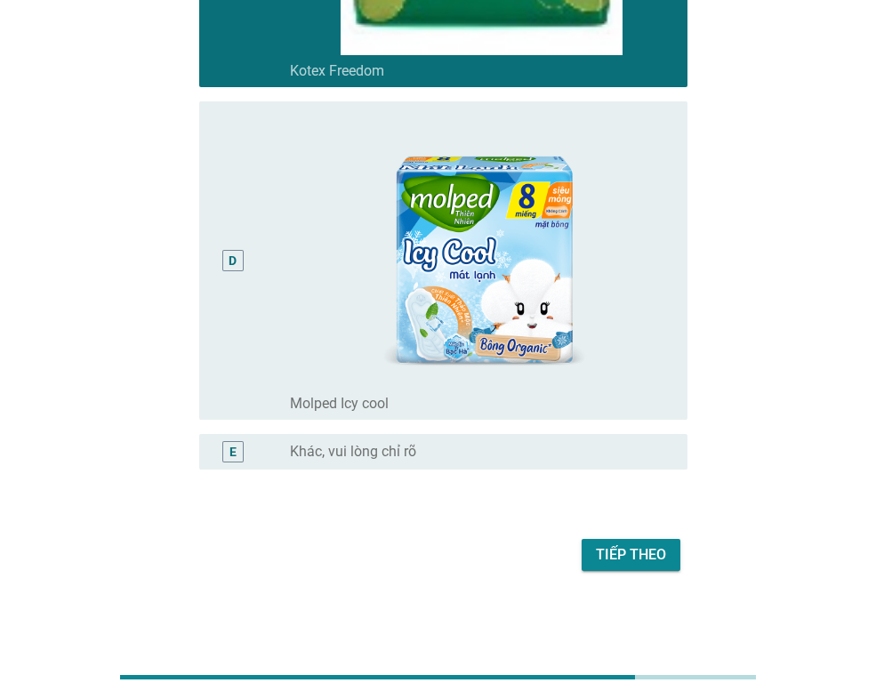
click at [607, 557] on div "Tiếp theo" at bounding box center [631, 554] width 70 height 21
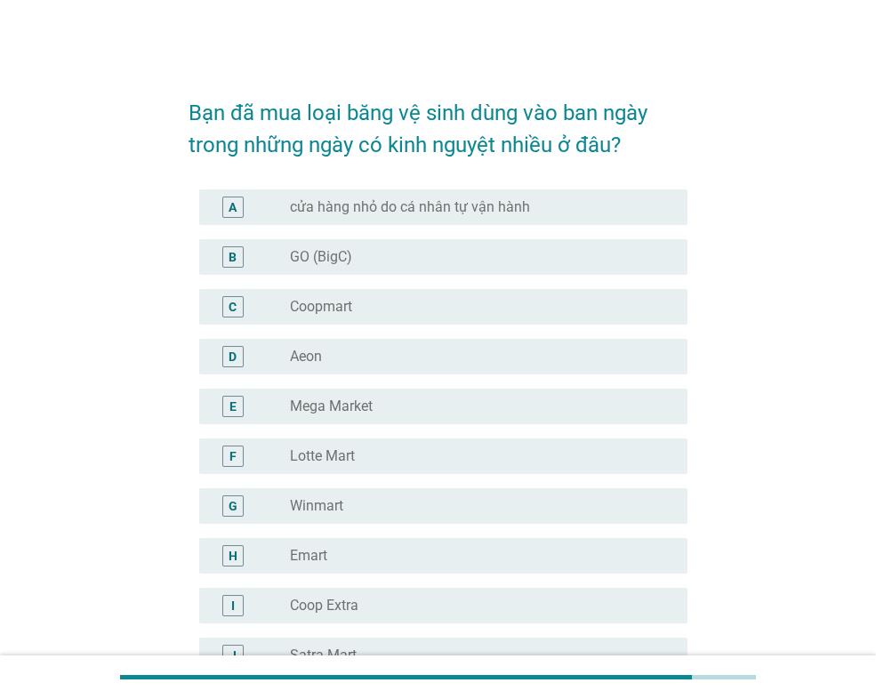
click at [462, 269] on div "B radio_button_unchecked GO (BigC)" at bounding box center [443, 257] width 488 height 36
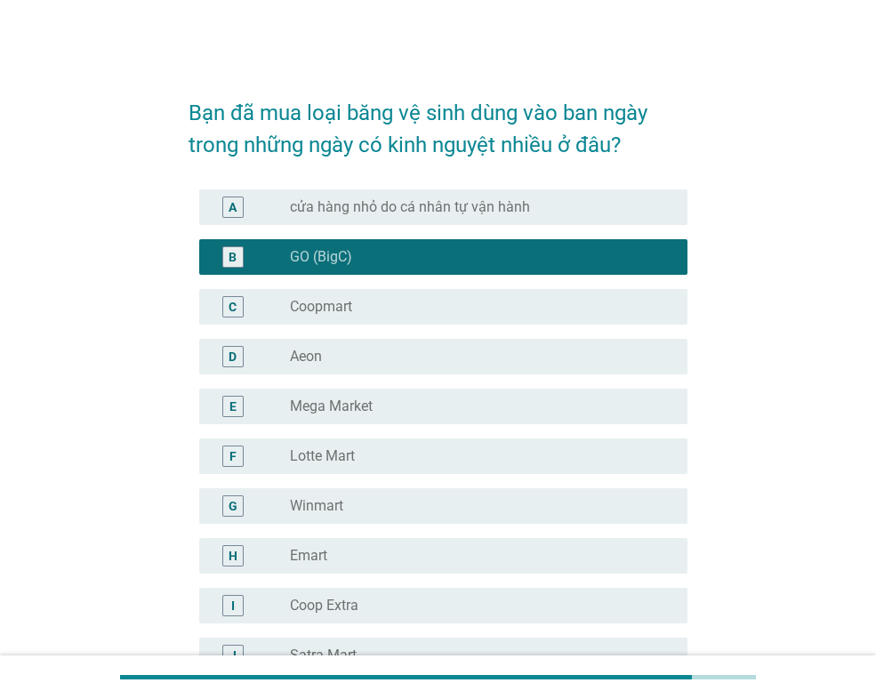
click at [427, 306] on div "radio_button_unchecked Coopmart" at bounding box center [474, 307] width 369 height 18
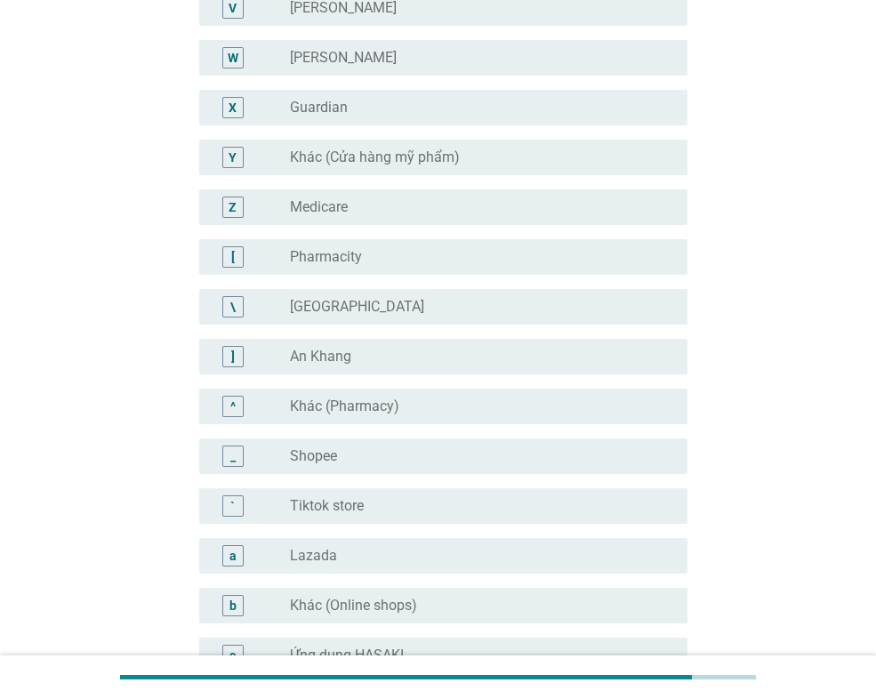
scroll to position [1334, 0]
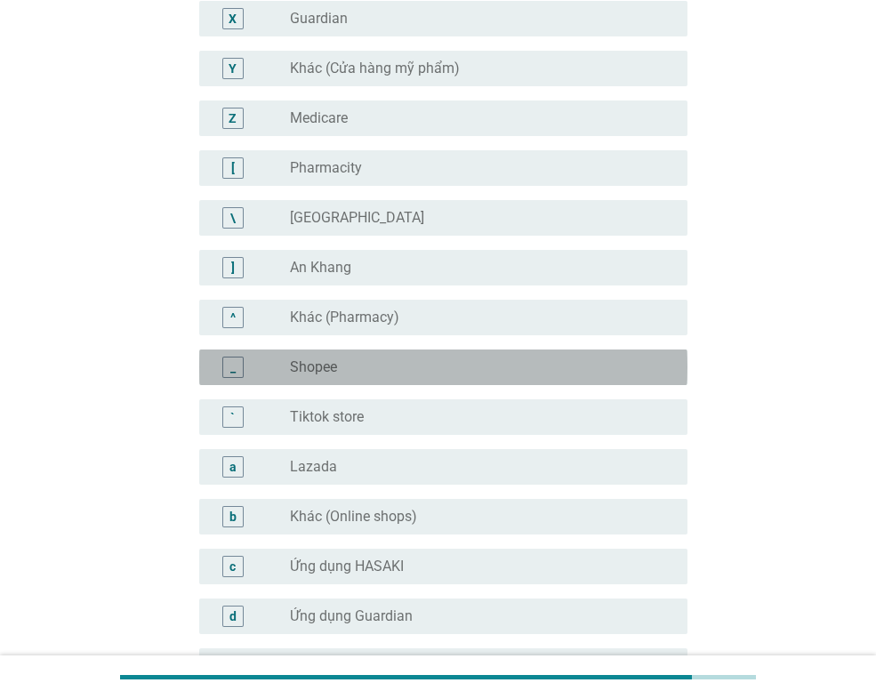
click at [382, 362] on div "radio_button_unchecked Shopee" at bounding box center [474, 367] width 369 height 18
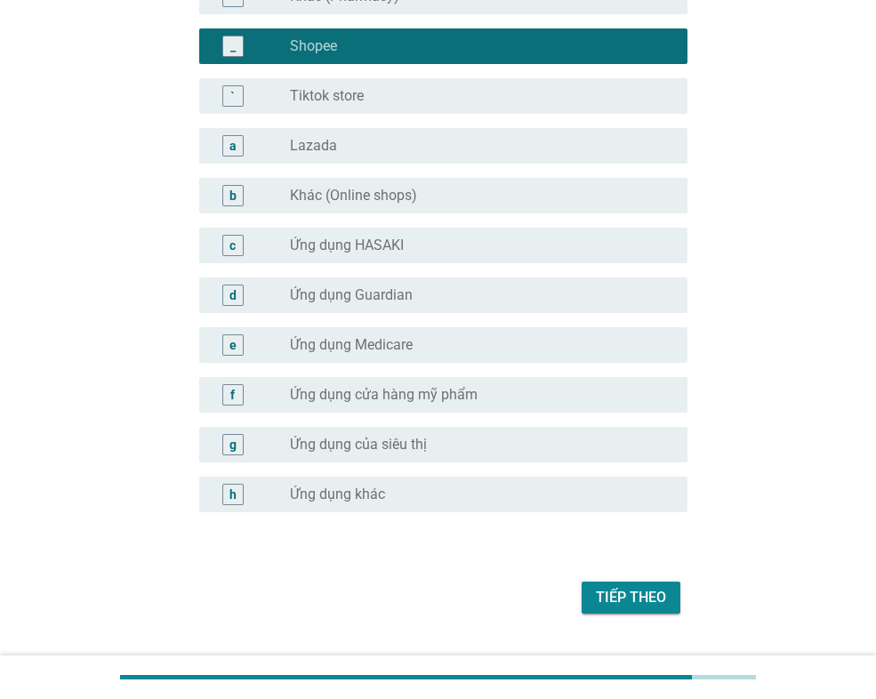
scroll to position [1697, 0]
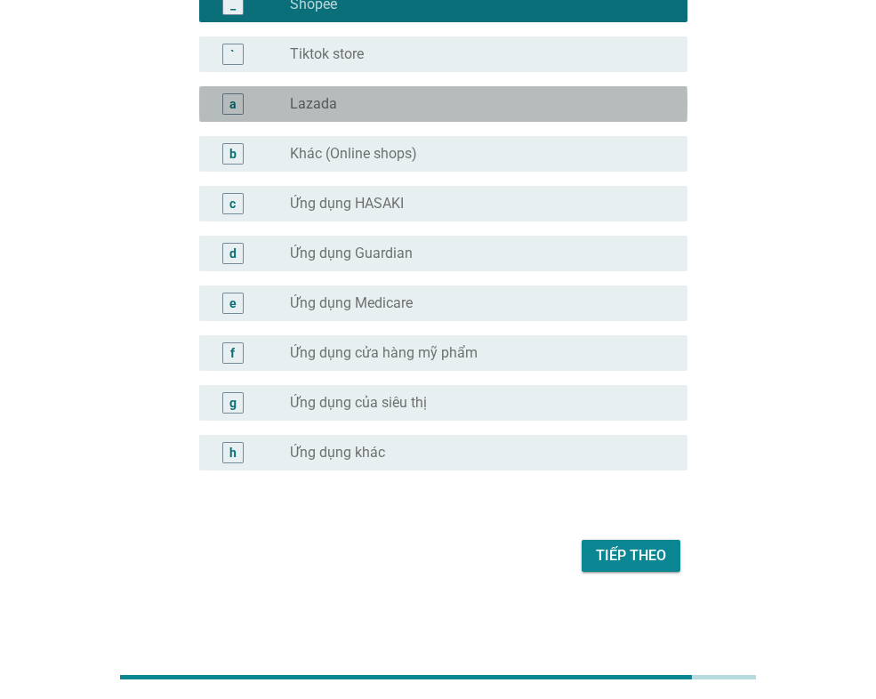
click at [355, 91] on div "a radio_button_unchecked Lazada" at bounding box center [443, 104] width 488 height 36
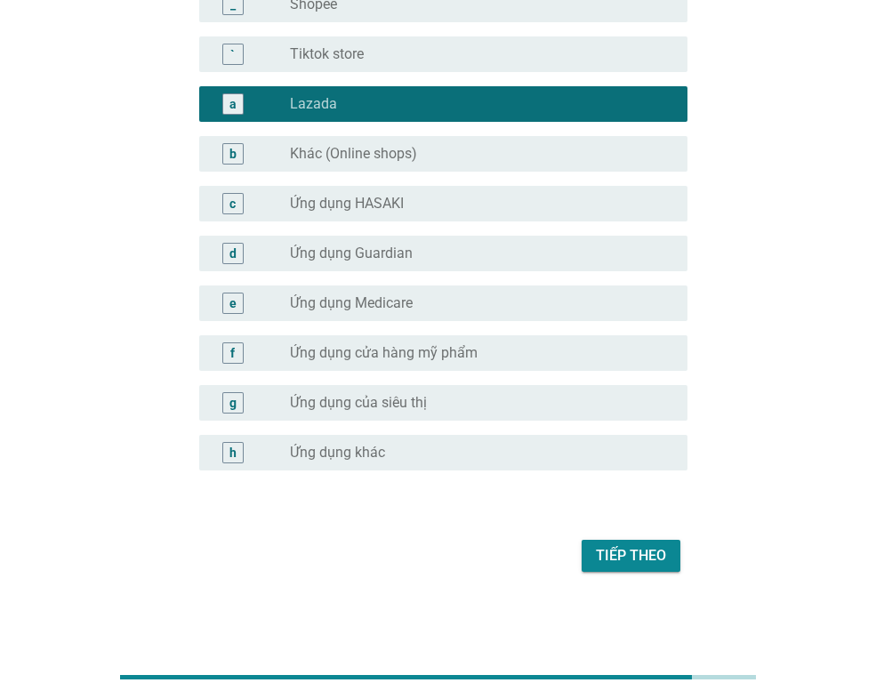
scroll to position [1608, 0]
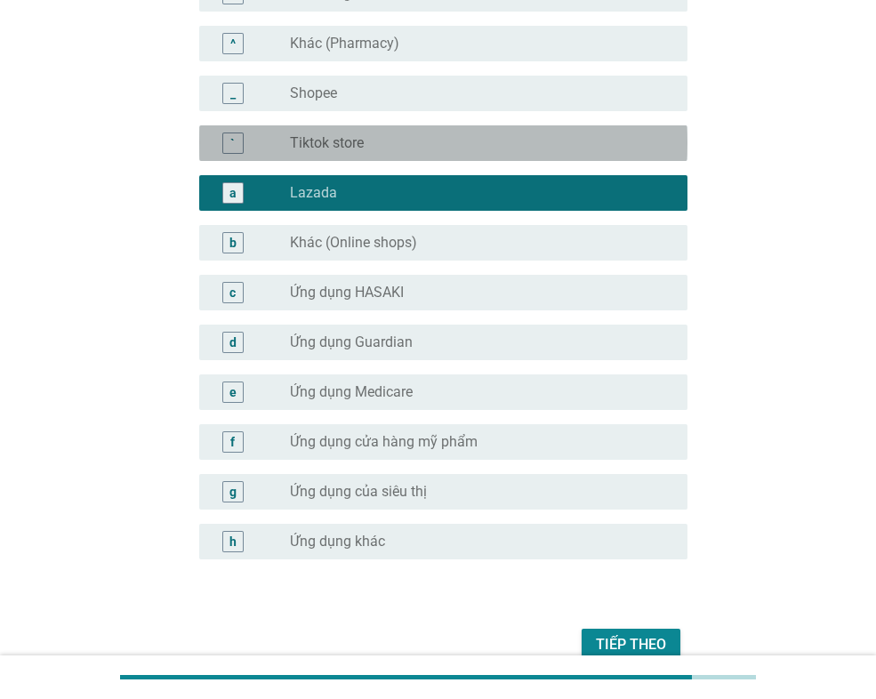
click at [330, 135] on label "Tiktok store" at bounding box center [327, 143] width 74 height 18
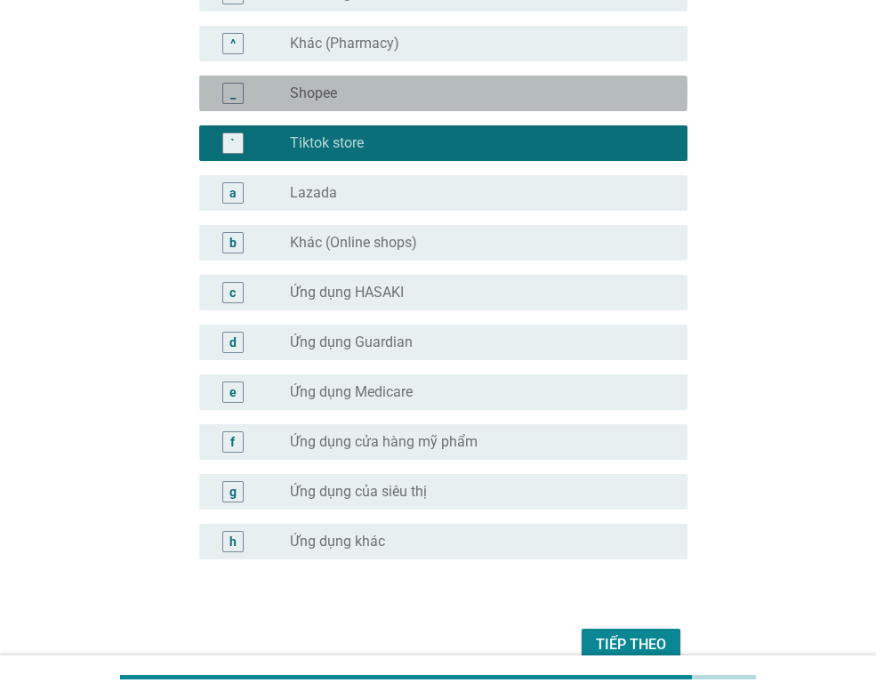
click at [338, 92] on div "radio_button_unchecked Shopee" at bounding box center [474, 93] width 369 height 18
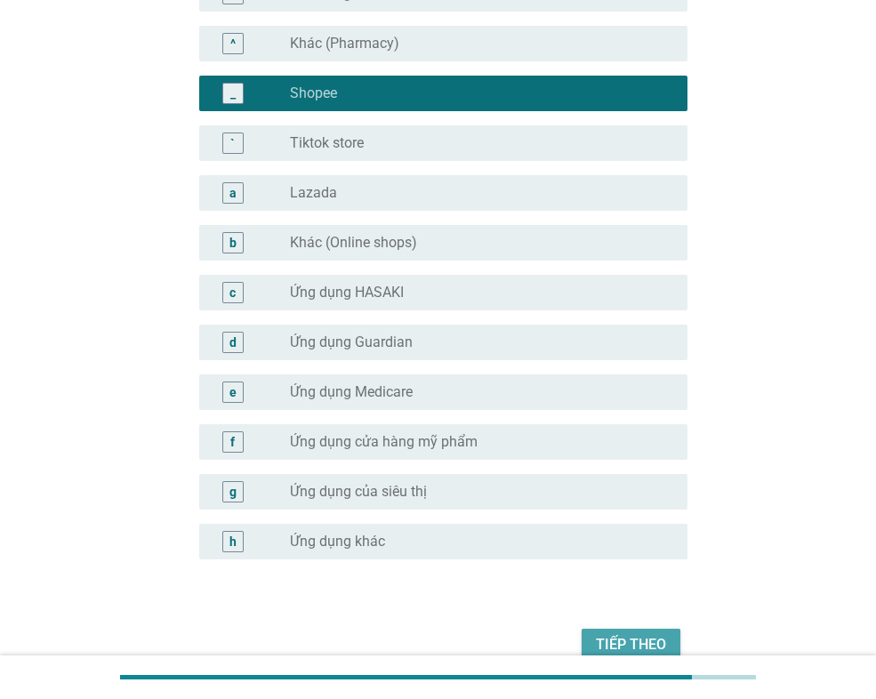
click at [652, 635] on div "Tiếp theo" at bounding box center [631, 644] width 70 height 21
